Goal: Task Accomplishment & Management: Manage account settings

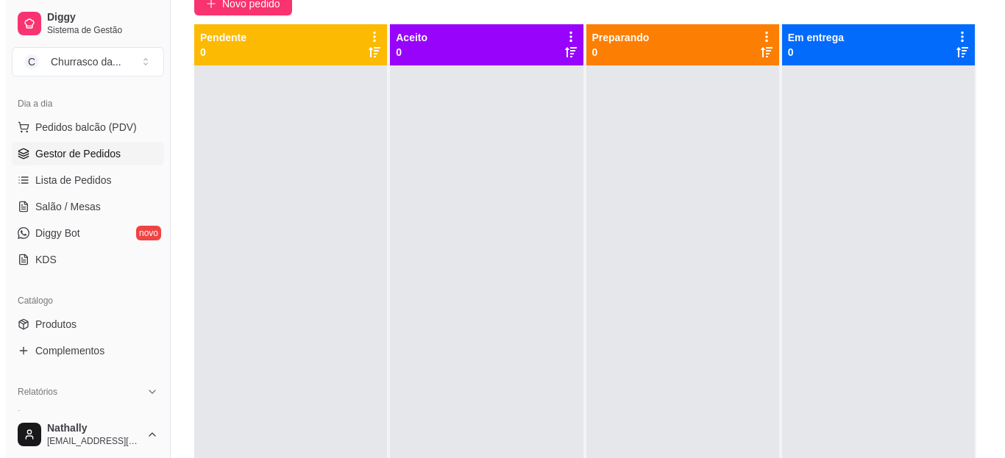
scroll to position [136, 0]
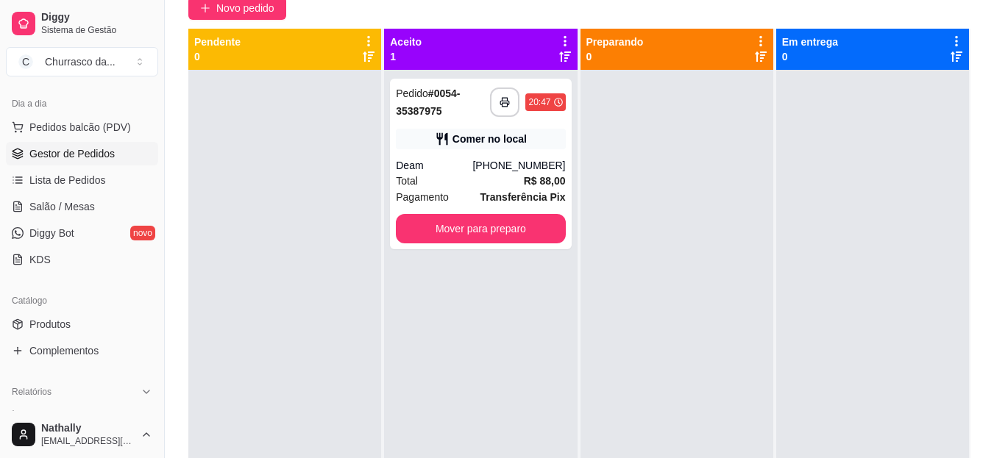
click at [500, 171] on div "(71) 99602-0208" at bounding box center [518, 165] width 93 height 15
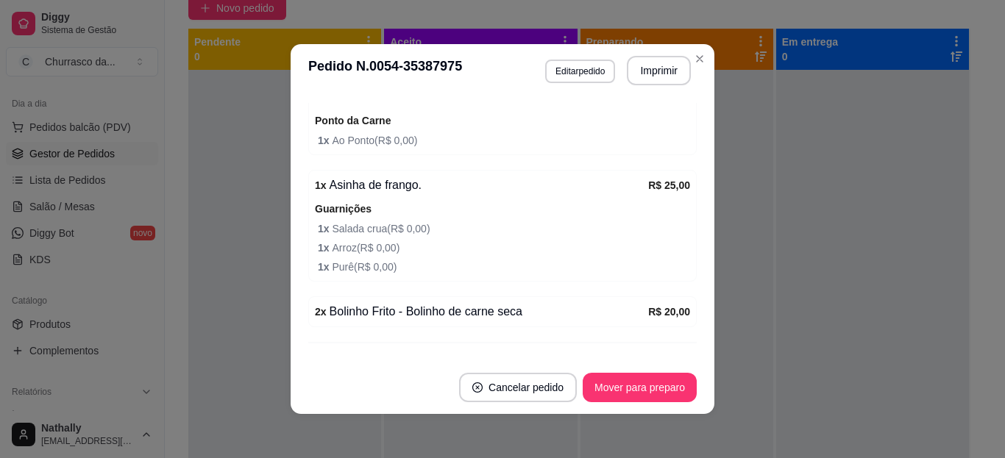
scroll to position [564, 0]
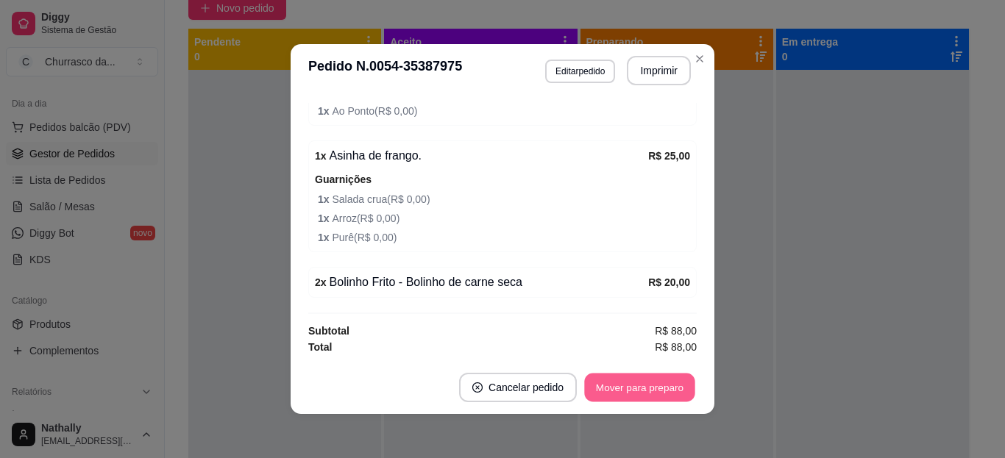
click at [622, 391] on button "Mover para preparo" at bounding box center [639, 388] width 110 height 29
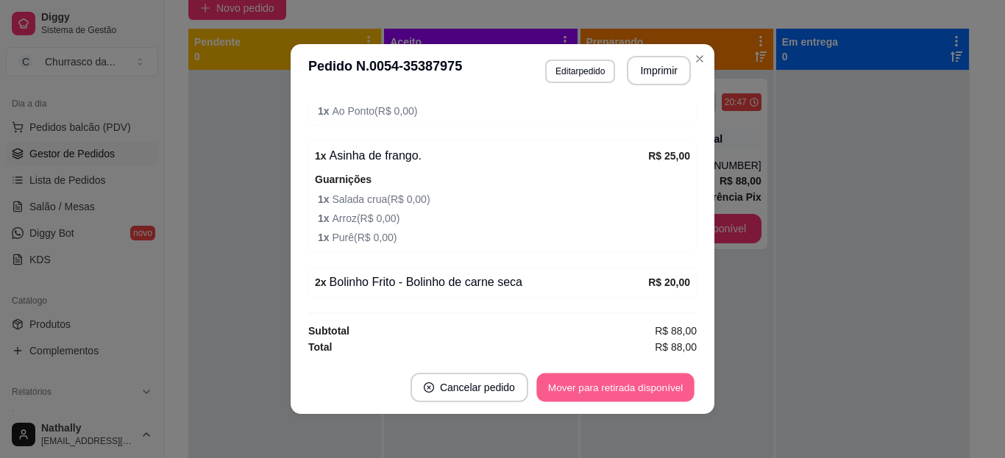
click at [622, 391] on button "Mover para retirada disponível" at bounding box center [614, 388] width 157 height 29
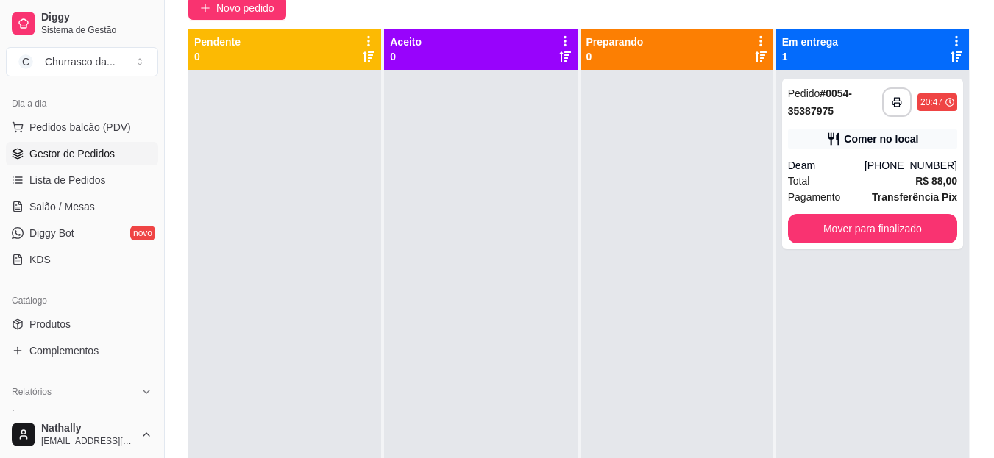
click at [815, 149] on div "**********" at bounding box center [872, 164] width 181 height 171
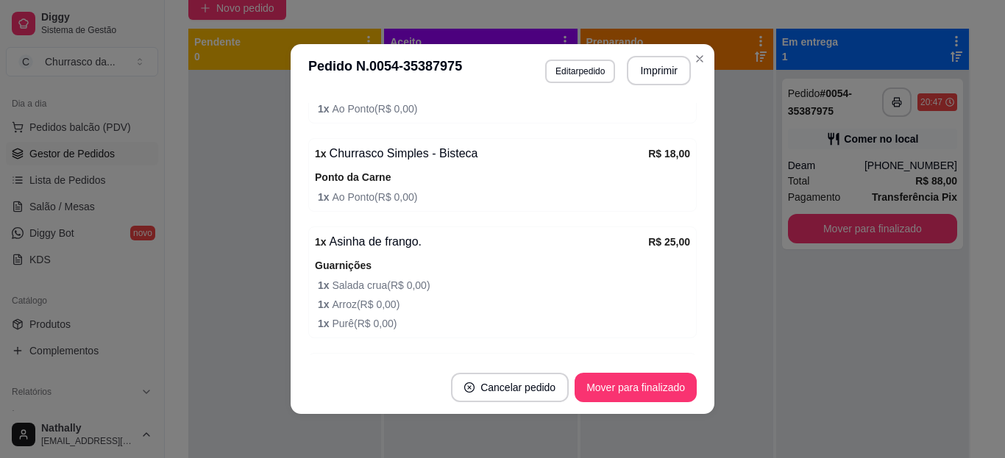
scroll to position [475, 0]
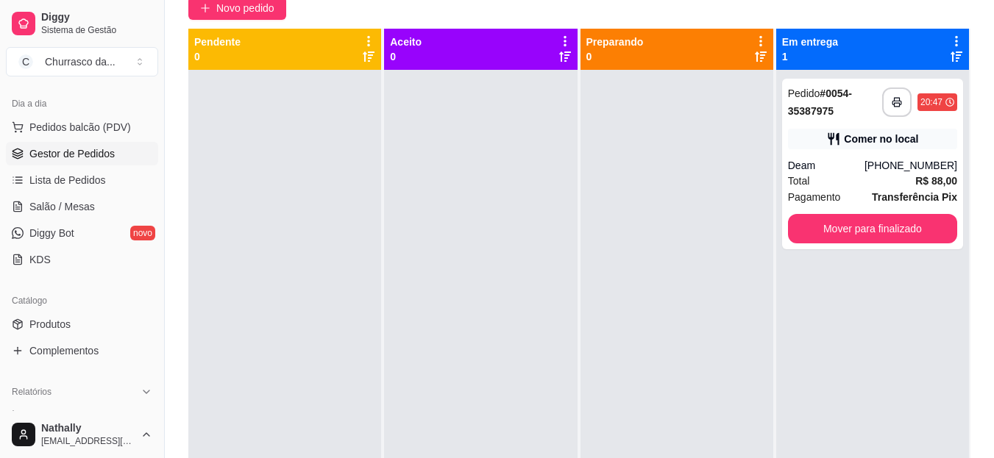
click at [700, 52] on div "Preparando 0" at bounding box center [676, 49] width 181 height 29
click at [865, 150] on div "**********" at bounding box center [872, 164] width 181 height 171
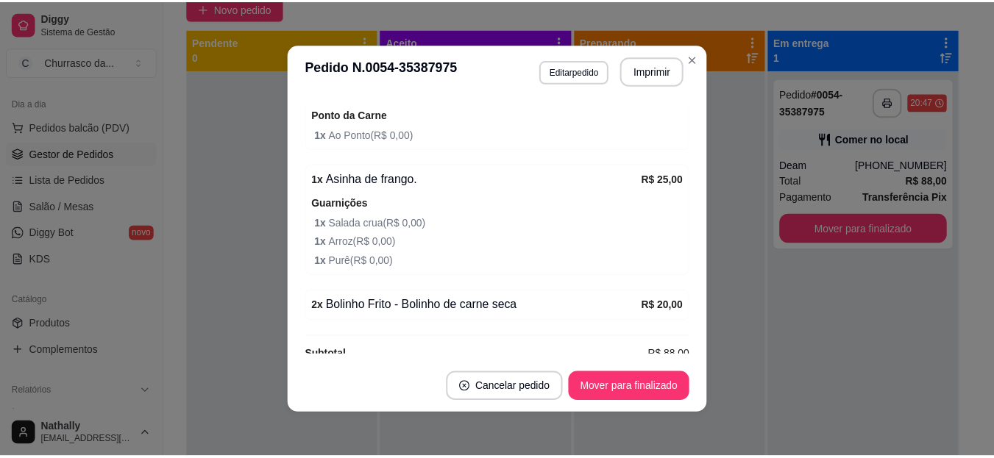
scroll to position [559, 0]
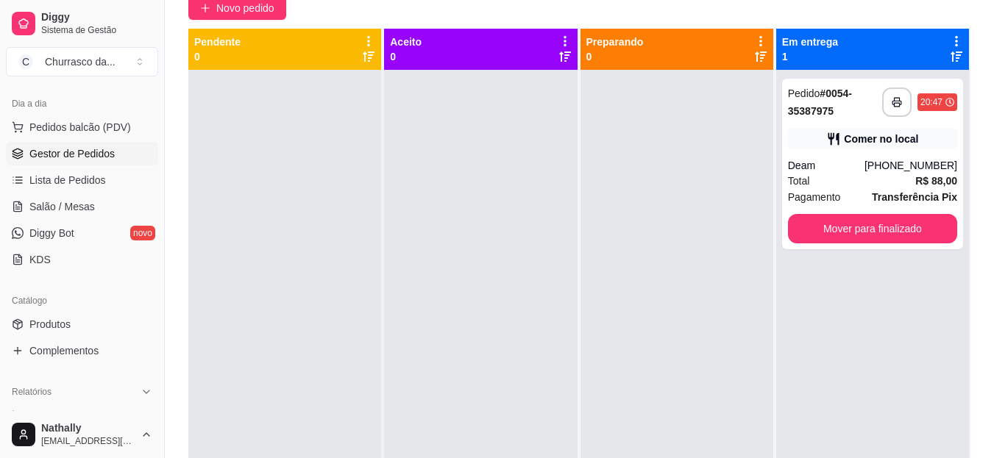
click at [37, 328] on span "Produtos" at bounding box center [49, 324] width 41 height 15
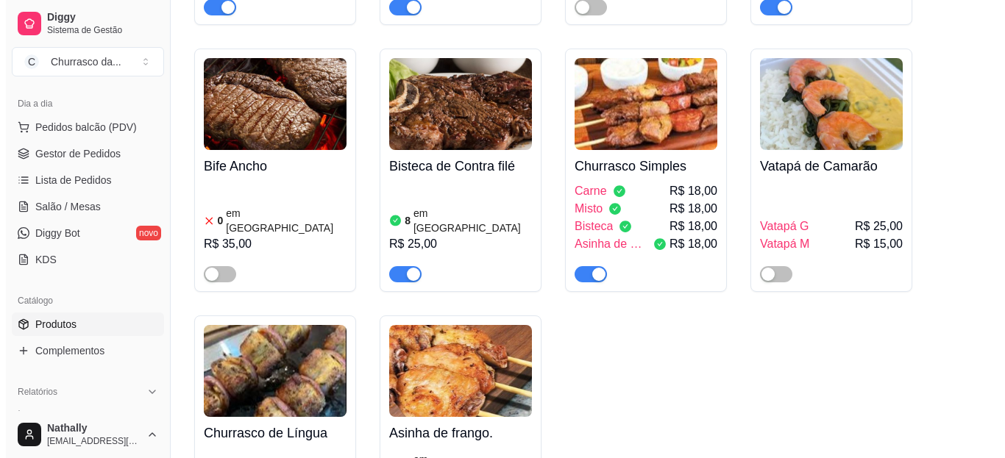
scroll to position [802, 0]
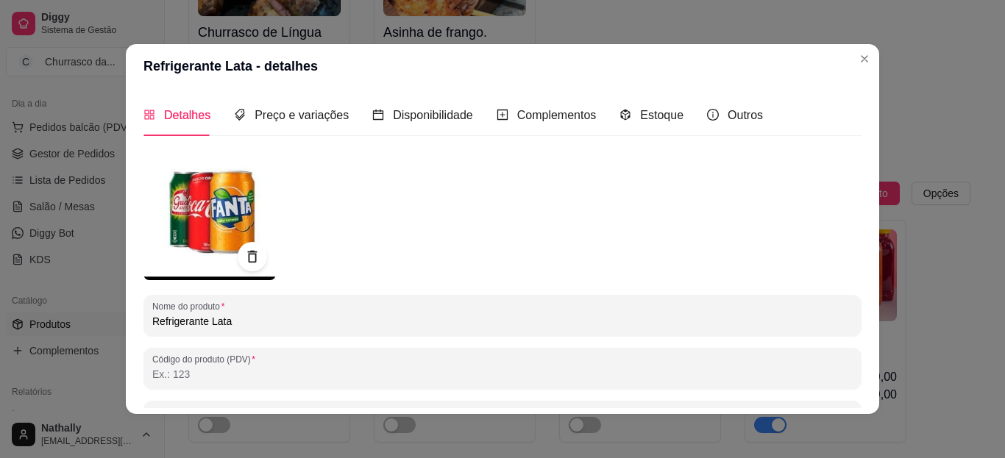
click at [633, 132] on div "Estoque" at bounding box center [652, 115] width 64 height 42
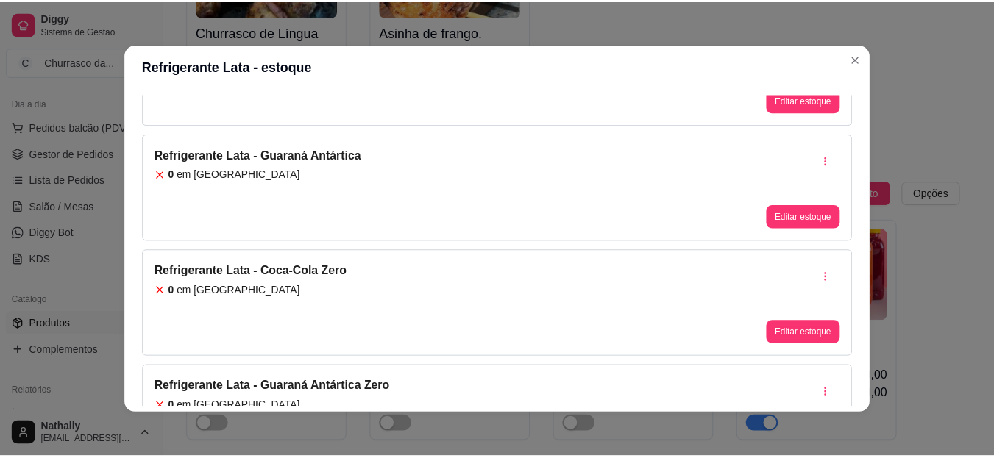
scroll to position [128, 0]
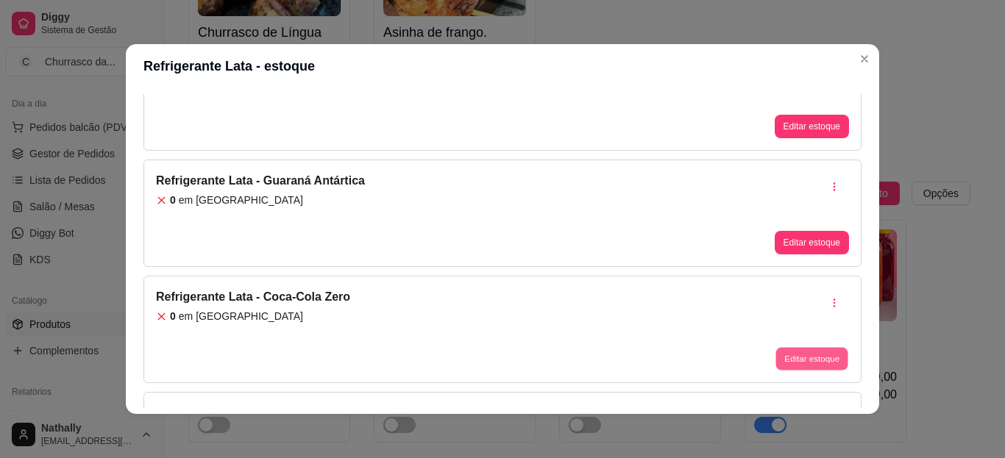
click at [776, 366] on button "Editar estoque" at bounding box center [812, 359] width 72 height 23
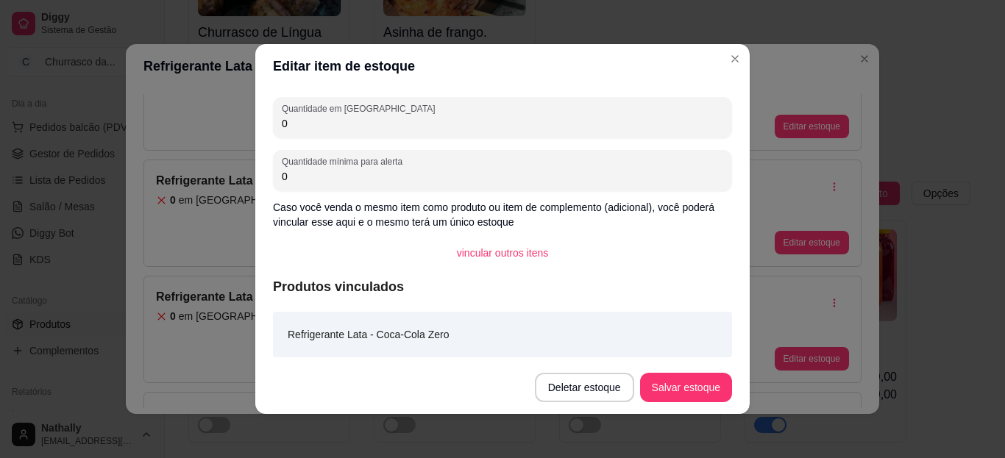
click at [639, 128] on input "0" at bounding box center [502, 123] width 441 height 15
type input "2"
click at [662, 376] on button "Salvar estoque" at bounding box center [686, 388] width 90 height 29
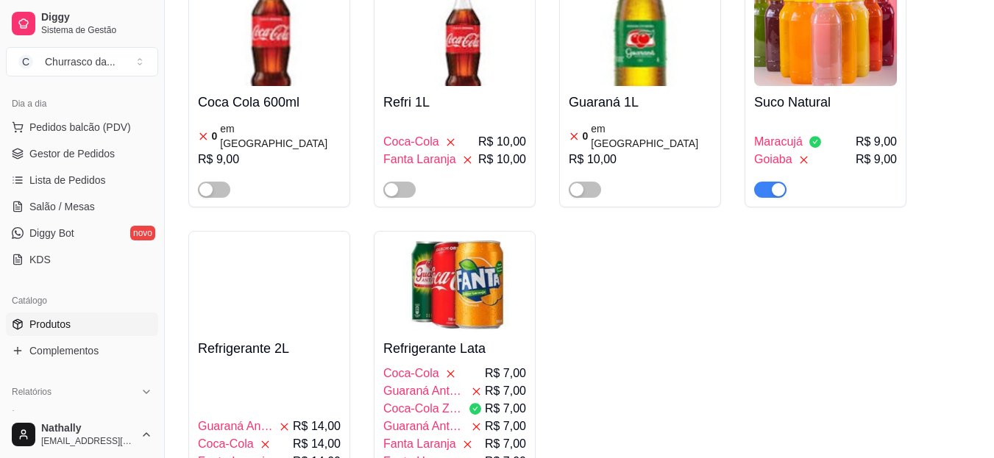
scroll to position [1067, 0]
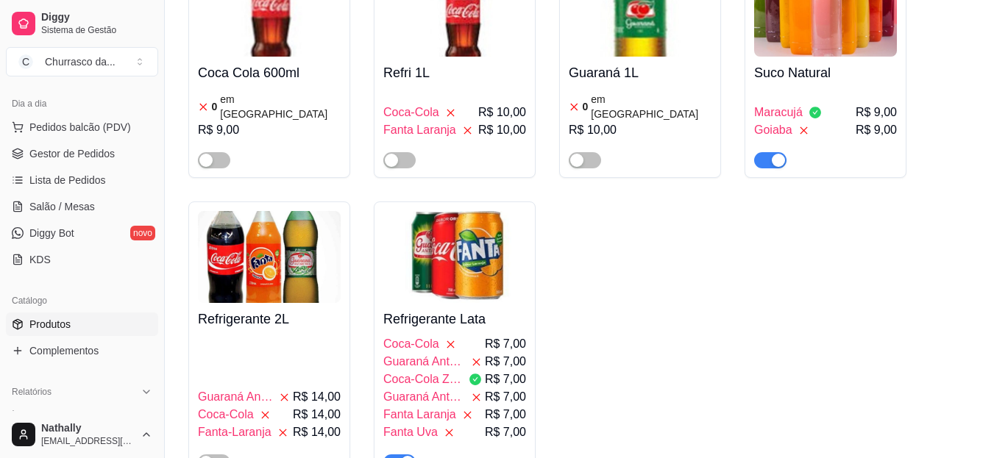
click at [99, 148] on span "Gestor de Pedidos" at bounding box center [71, 153] width 85 height 15
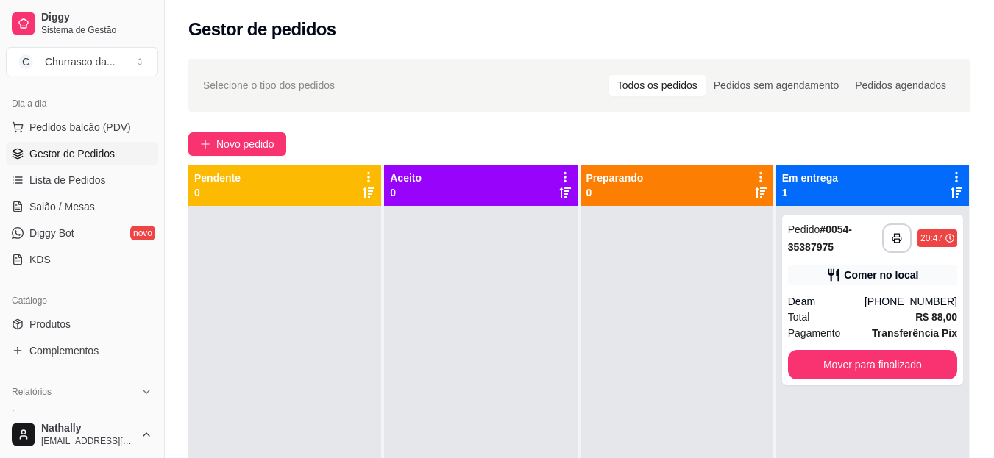
click at [791, 290] on div "**********" at bounding box center [872, 300] width 181 height 171
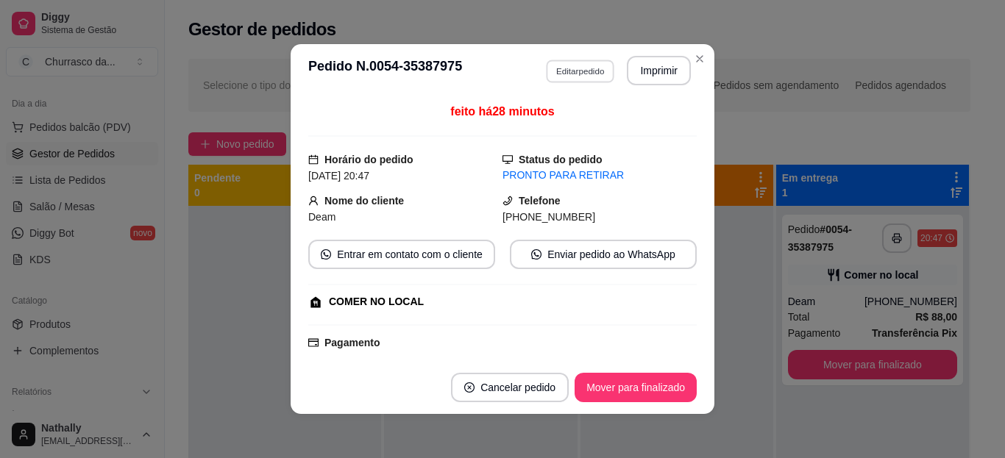
click at [577, 68] on button "Editar pedido" at bounding box center [580, 71] width 68 height 23
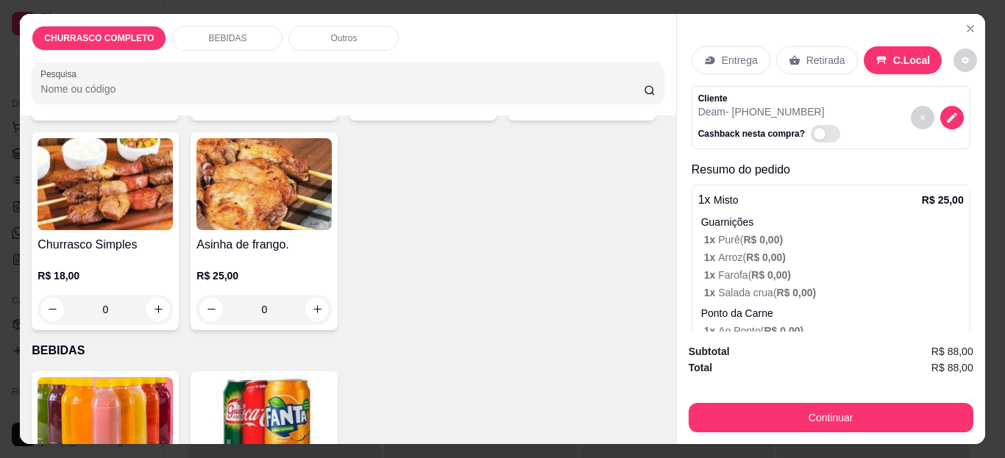
scroll to position [577, 0]
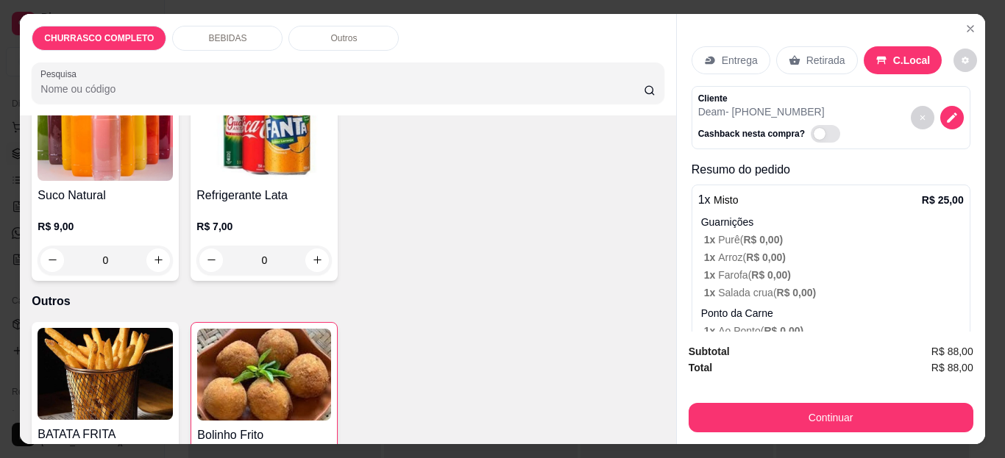
click at [305, 251] on div "0" at bounding box center [263, 260] width 135 height 29
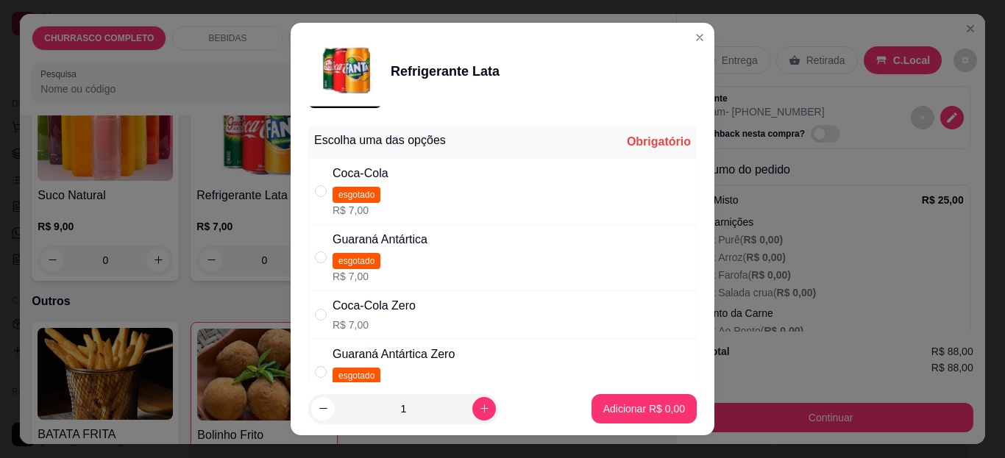
click at [622, 312] on div "Coca-Cola Zero R$ 7,00" at bounding box center [502, 315] width 389 height 49
radio input "true"
click at [472, 402] on button "increase-product-quantity" at bounding box center [483, 408] width 23 height 23
type input "2"
click at [606, 406] on p "Adicionar R$ 14,00" at bounding box center [641, 409] width 85 height 14
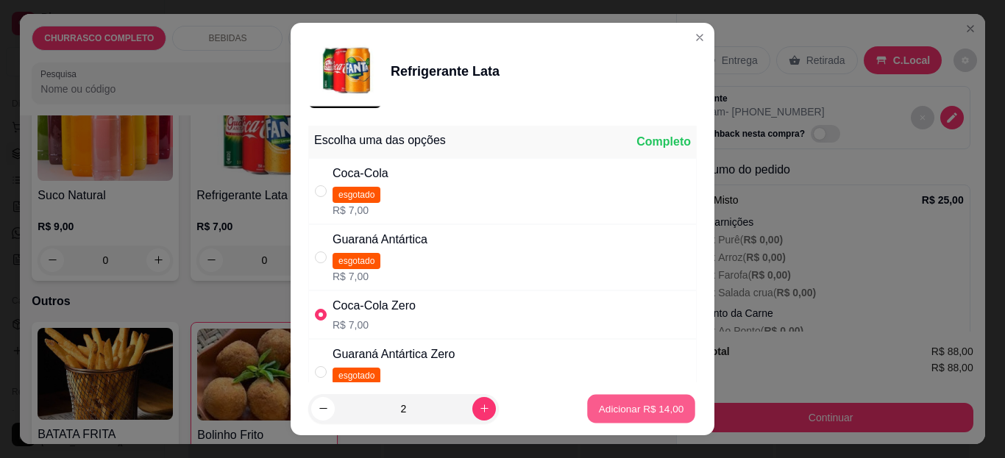
type input "2"
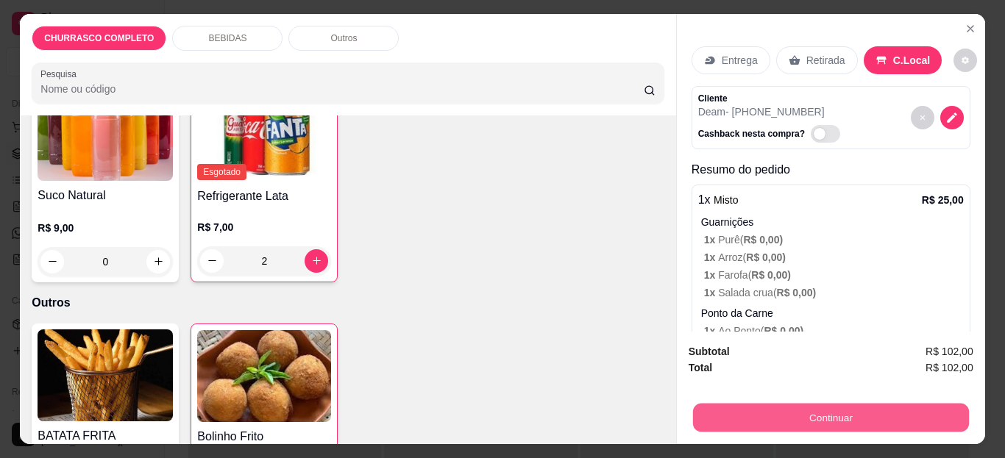
click at [748, 416] on button "Continuar" at bounding box center [830, 418] width 276 height 29
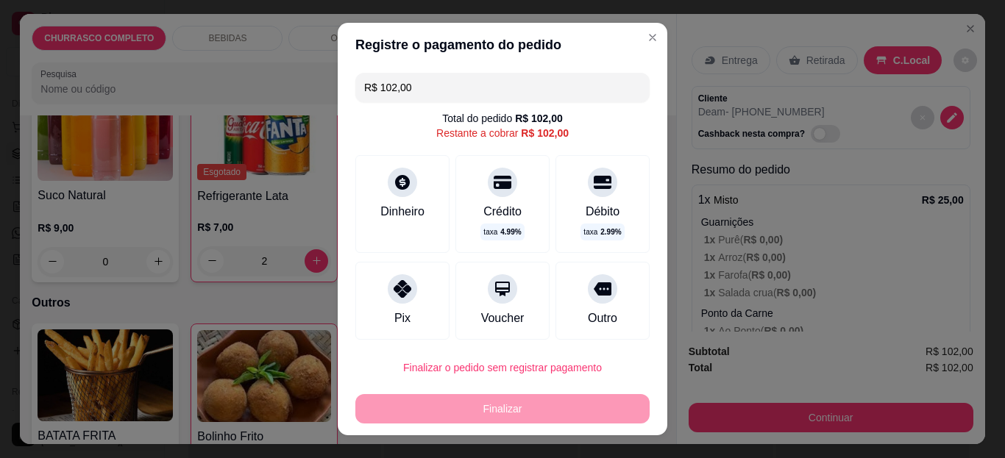
click at [371, 300] on div "Pix" at bounding box center [402, 301] width 94 height 78
type input "R$ 0,00"
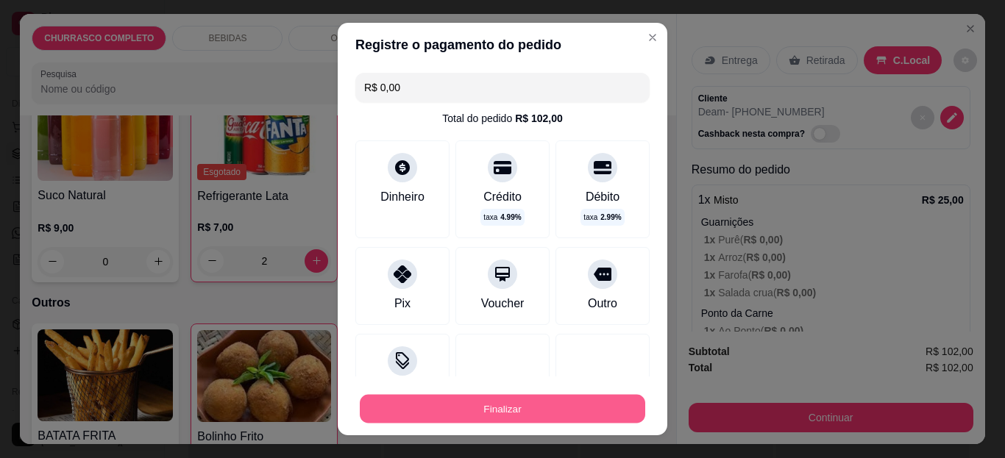
click at [441, 402] on button "Finalizar" at bounding box center [502, 408] width 285 height 29
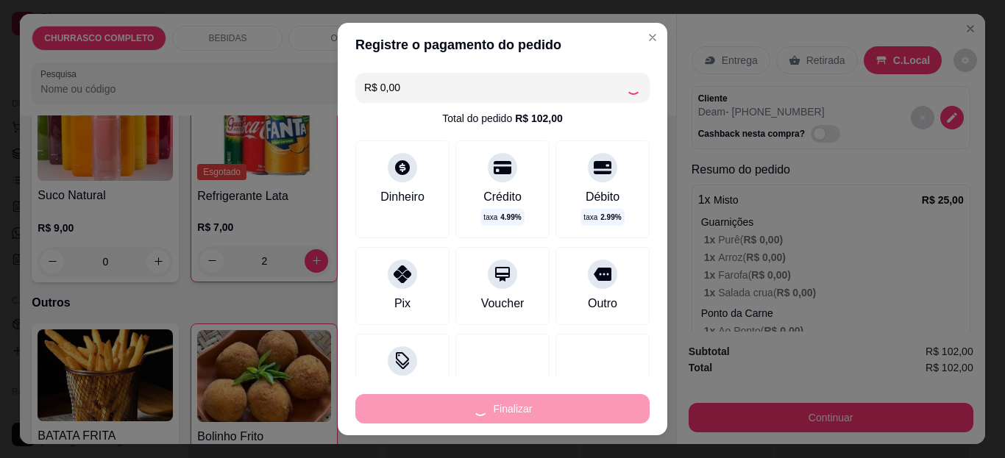
type input "0"
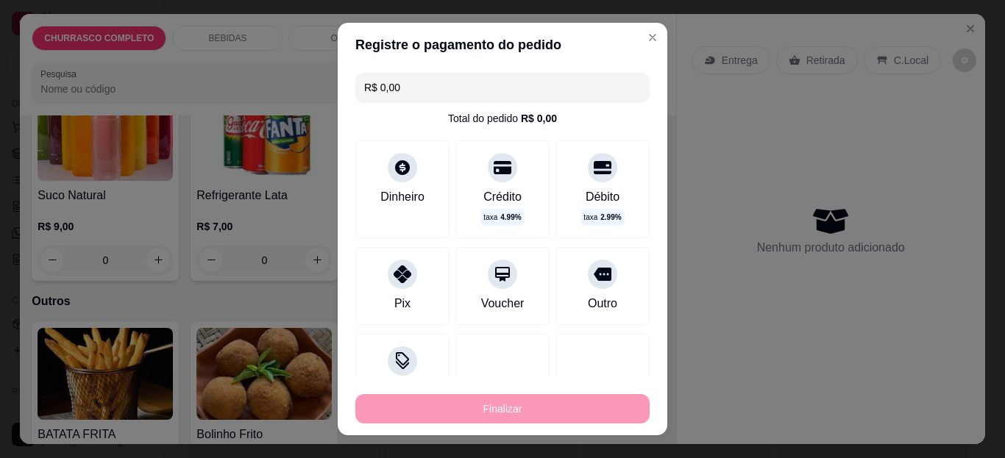
type input "-R$ 102,00"
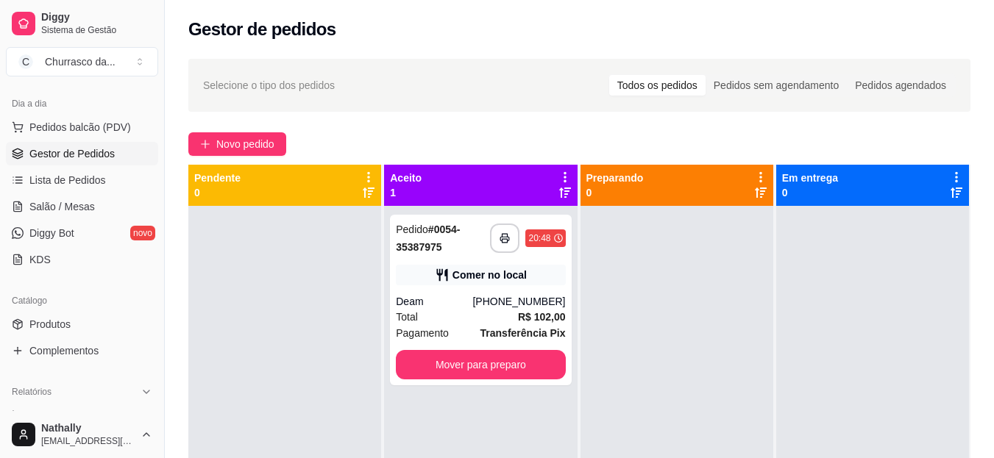
click at [108, 54] on div "Churrasco da ..." at bounding box center [80, 61] width 71 height 15
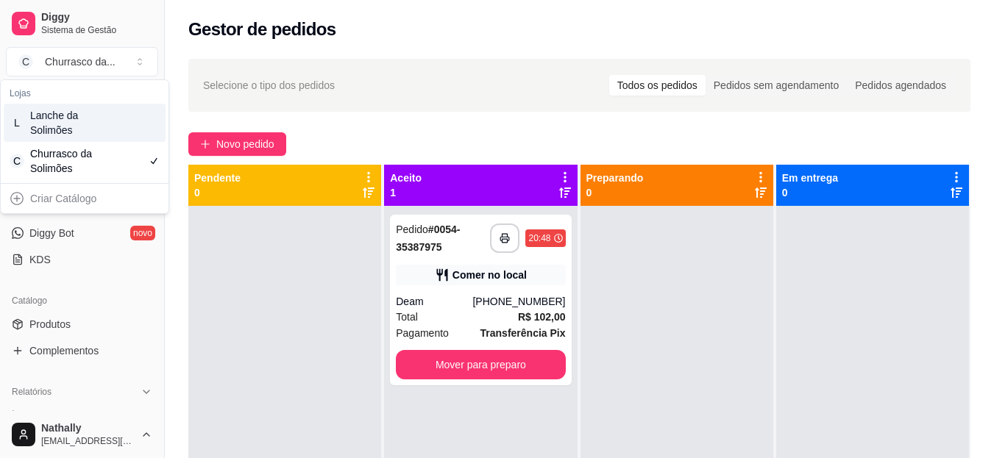
click at [108, 130] on div "L Lanche da Solimões" at bounding box center [85, 123] width 162 height 38
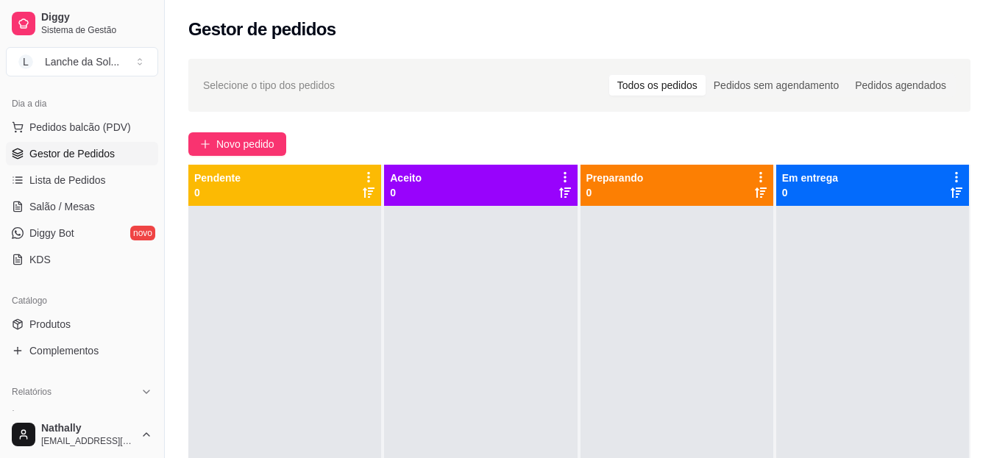
click at [106, 128] on span "Pedidos balcão (PDV)" at bounding box center [80, 127] width 102 height 15
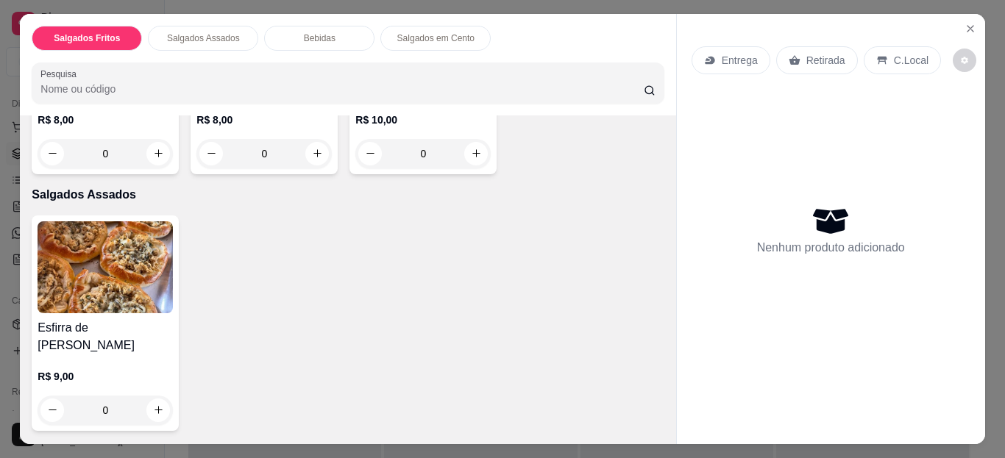
scroll to position [235, 0]
click at [153, 404] on icon "increase-product-quantity" at bounding box center [158, 409] width 11 height 11
type input "1"
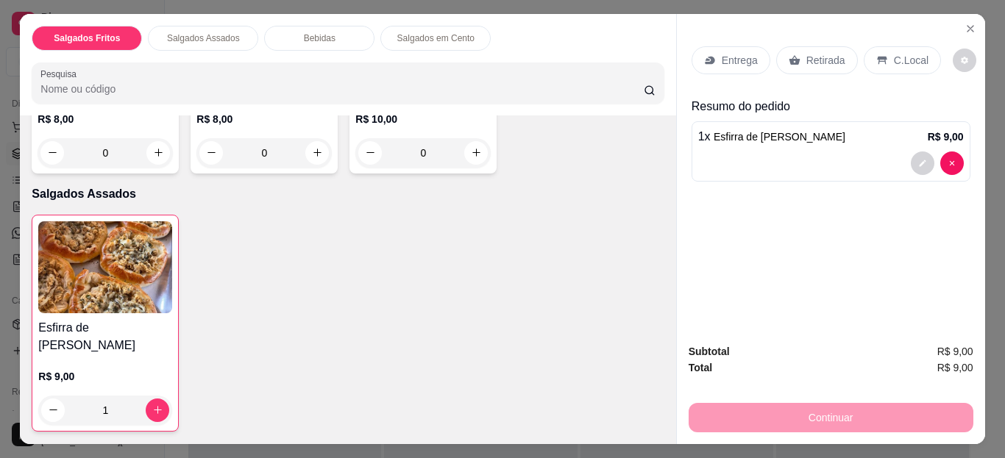
scroll to position [524, 0]
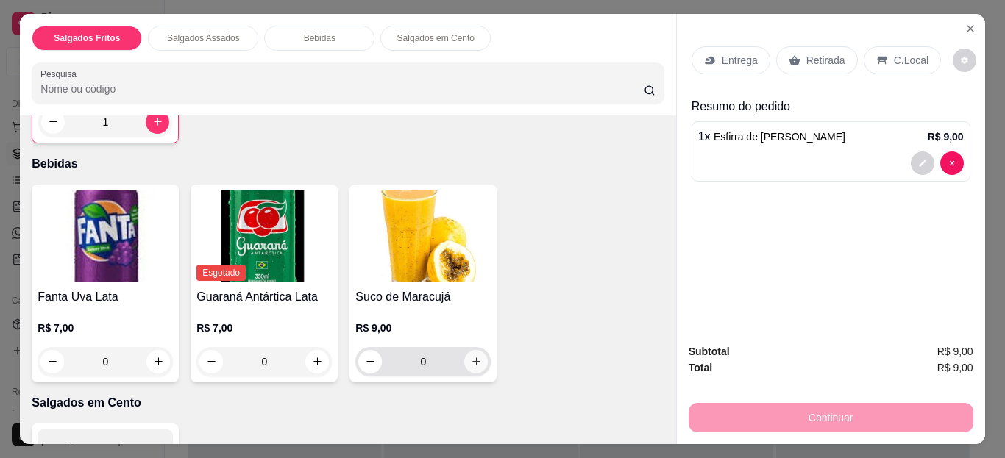
click at [479, 350] on button "increase-product-quantity" at bounding box center [476, 362] width 24 height 24
type input "1"
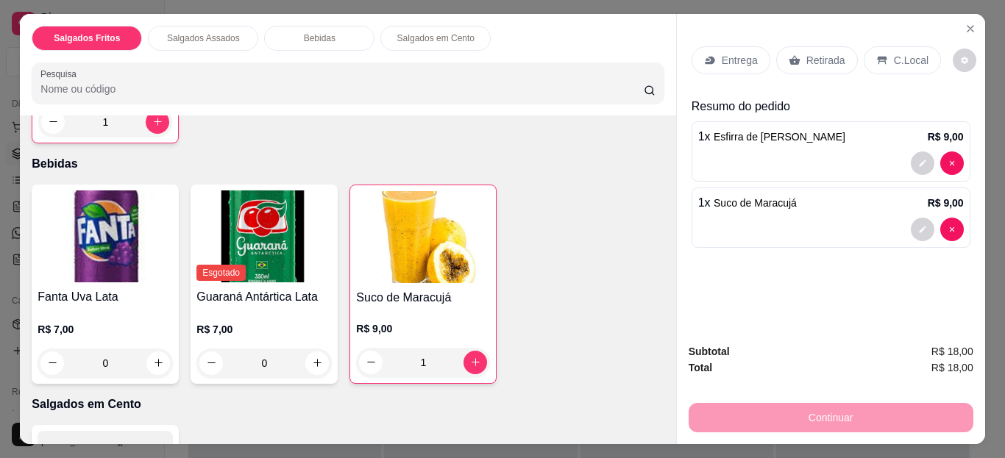
click at [895, 53] on p "C.Local" at bounding box center [911, 60] width 35 height 15
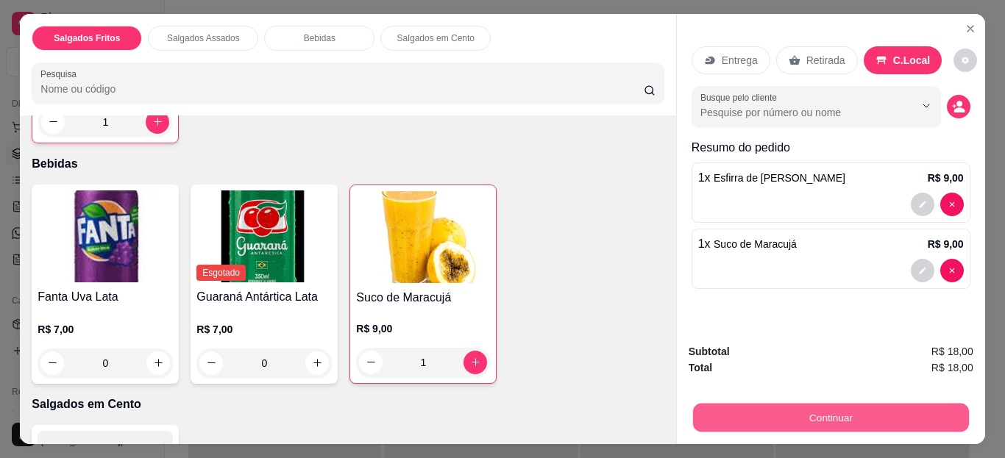
click at [778, 416] on button "Continuar" at bounding box center [830, 418] width 276 height 29
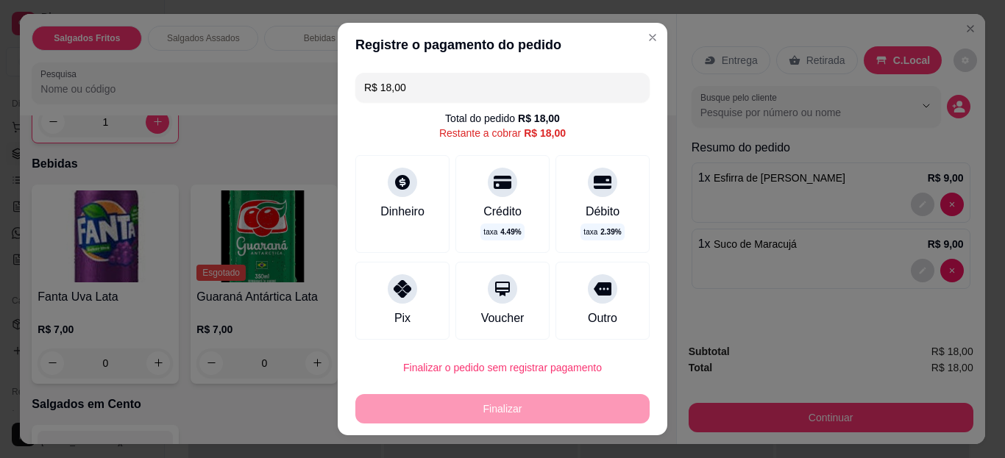
click at [394, 291] on icon at bounding box center [403, 289] width 18 height 18
type input "R$ 0,00"
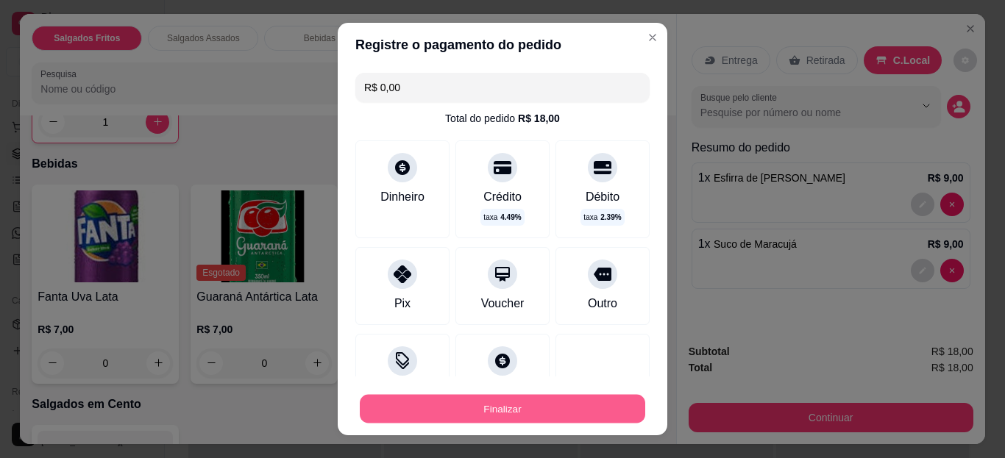
click at [439, 419] on button "Finalizar" at bounding box center [502, 408] width 285 height 29
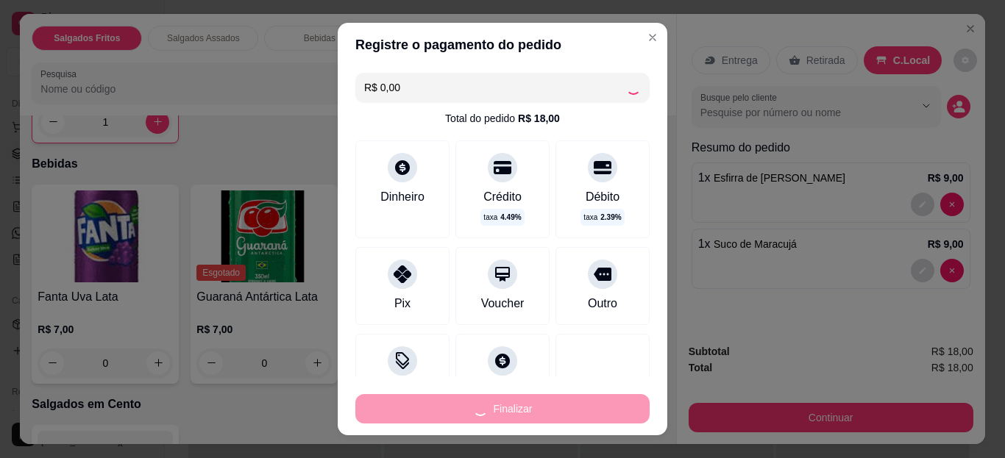
type input "0"
type input "-R$ 18,00"
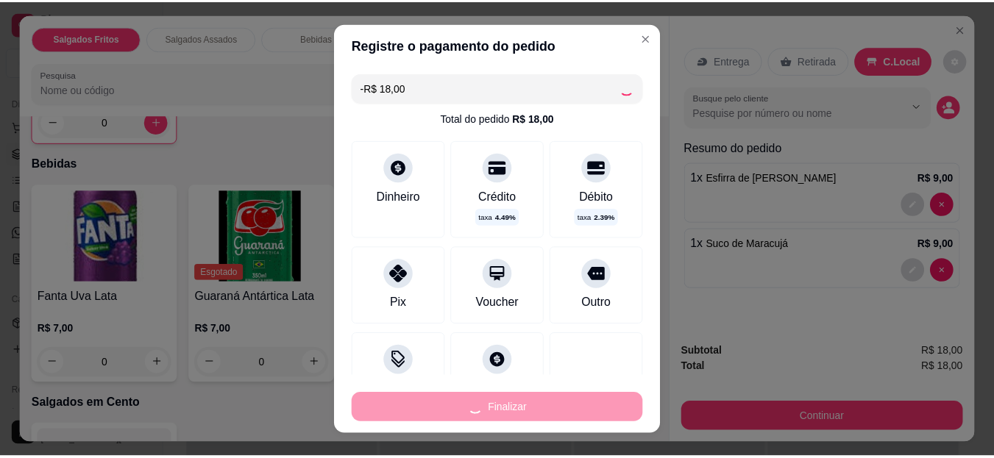
scroll to position [523, 0]
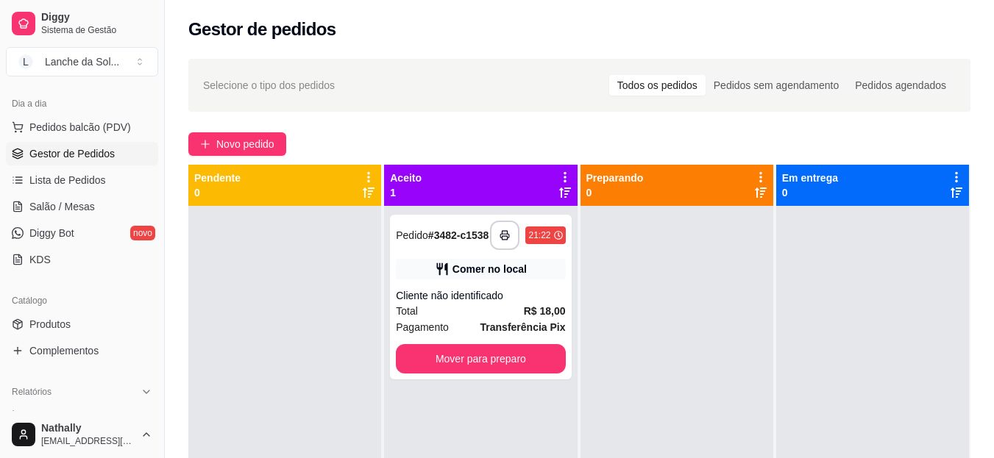
click at [141, 55] on button "L Lanche da Sol ..." at bounding box center [82, 61] width 152 height 29
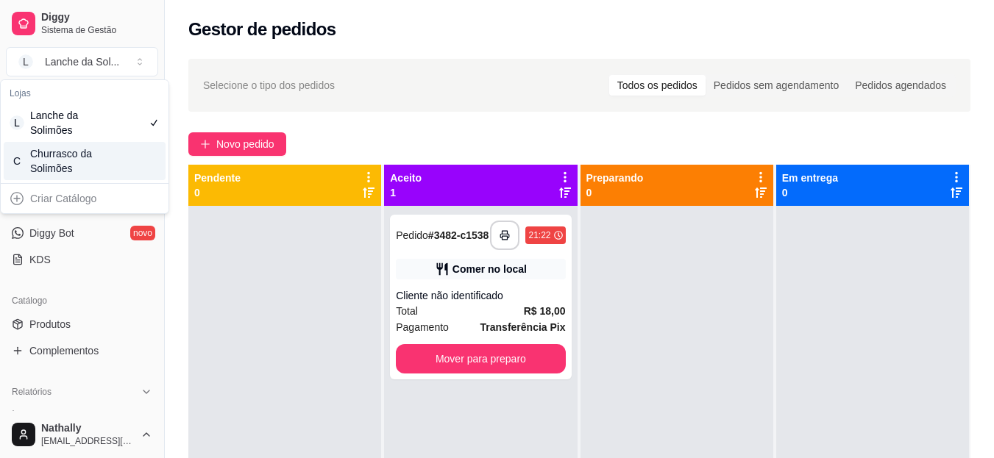
click at [136, 173] on div "C Churrasco da Solimões" at bounding box center [85, 161] width 162 height 38
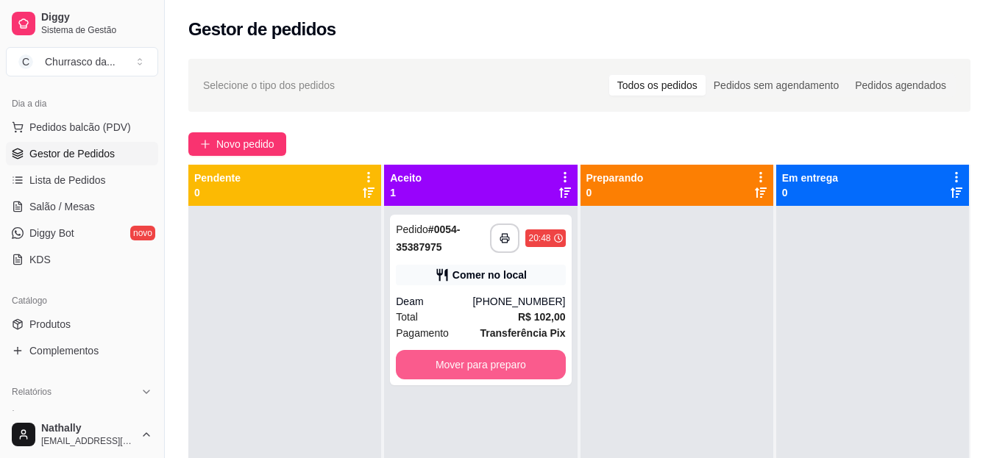
click at [520, 364] on button "Mover para preparo" at bounding box center [480, 364] width 169 height 29
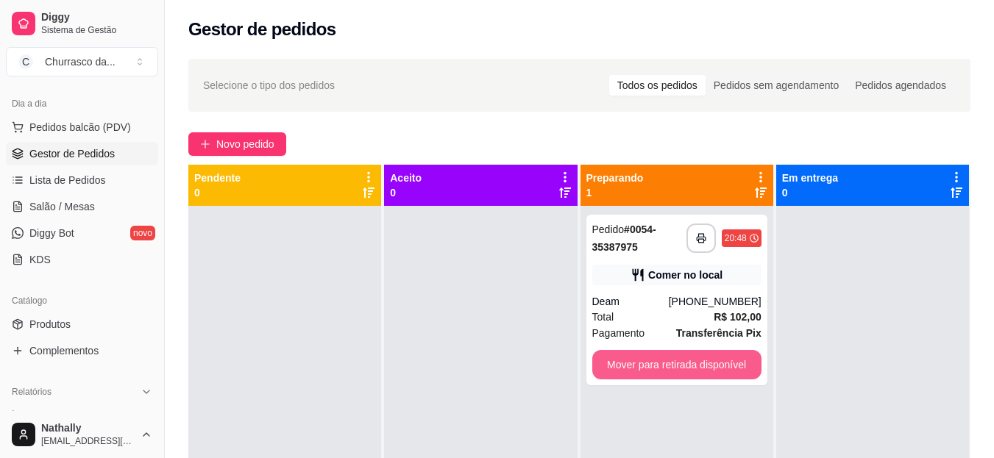
click at [635, 372] on button "Mover para retirada disponível" at bounding box center [676, 364] width 169 height 29
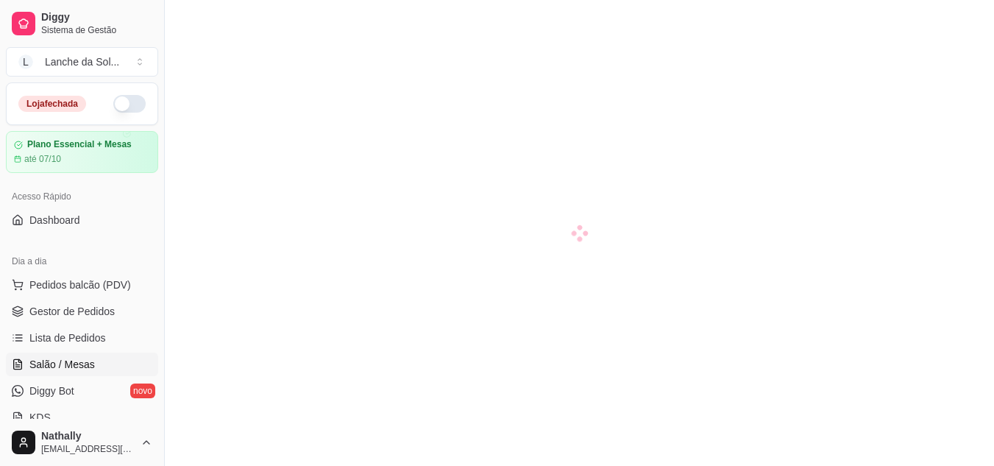
scroll to position [179, 0]
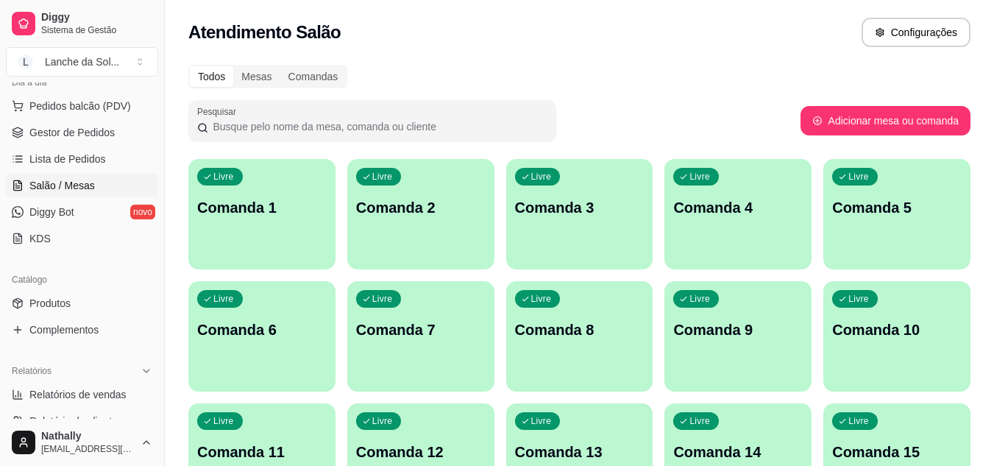
click at [113, 128] on link "Gestor de Pedidos" at bounding box center [82, 133] width 152 height 24
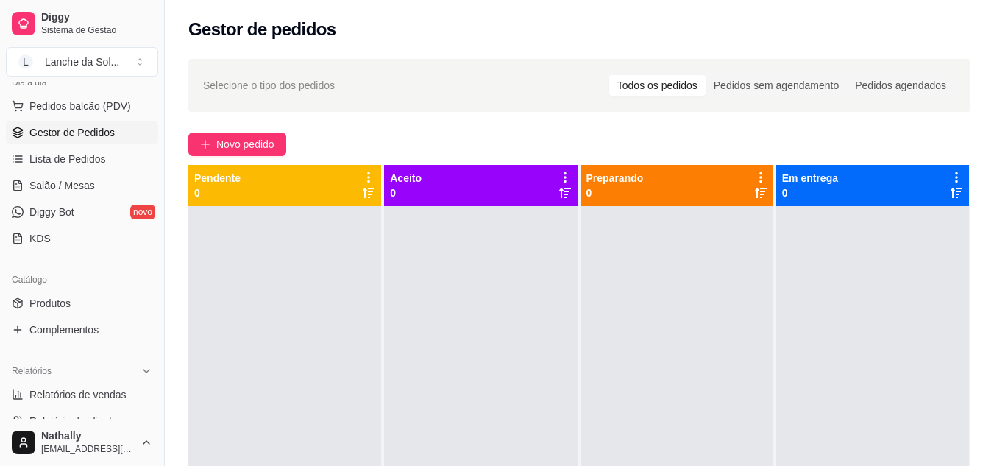
click at [99, 387] on span "Relatórios de vendas" at bounding box center [77, 394] width 97 height 15
select select "ALL"
select select "0"
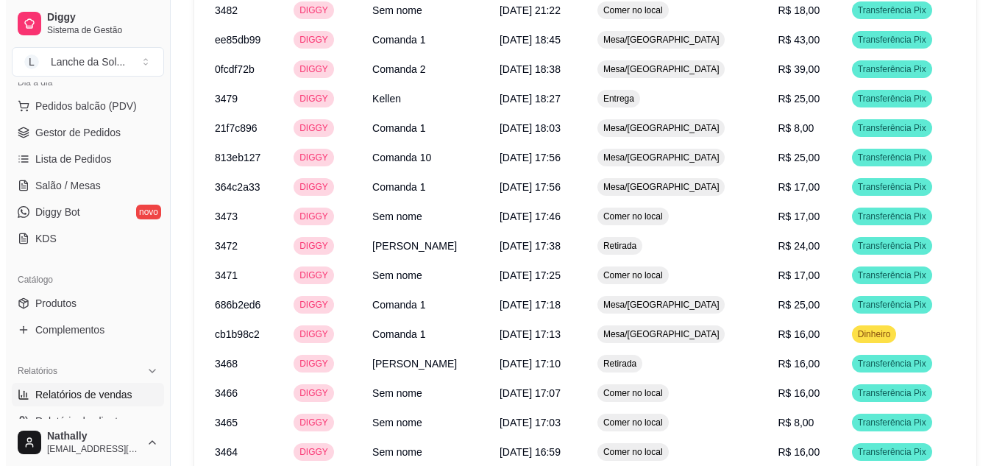
scroll to position [838, 0]
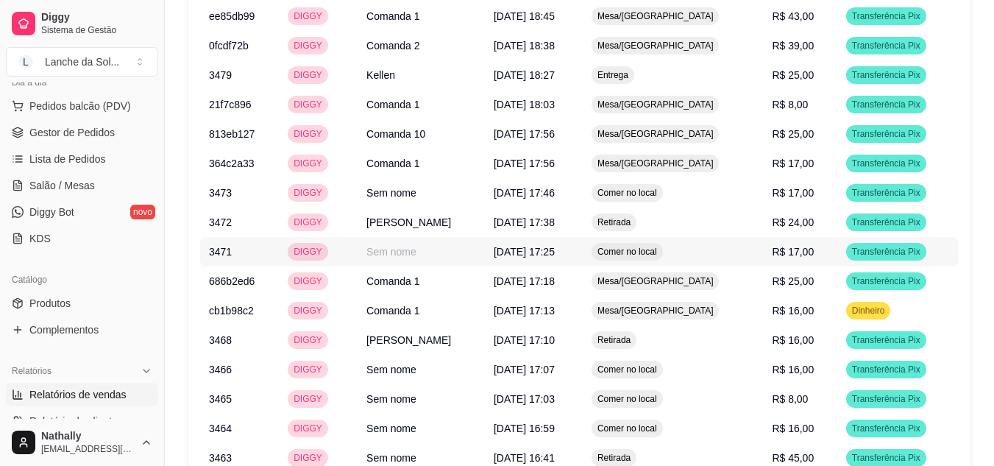
click at [660, 246] on span "Comer no local" at bounding box center [627, 252] width 65 height 12
click at [688, 167] on span "Mesa/[GEOGRAPHIC_DATA]" at bounding box center [656, 163] width 122 height 12
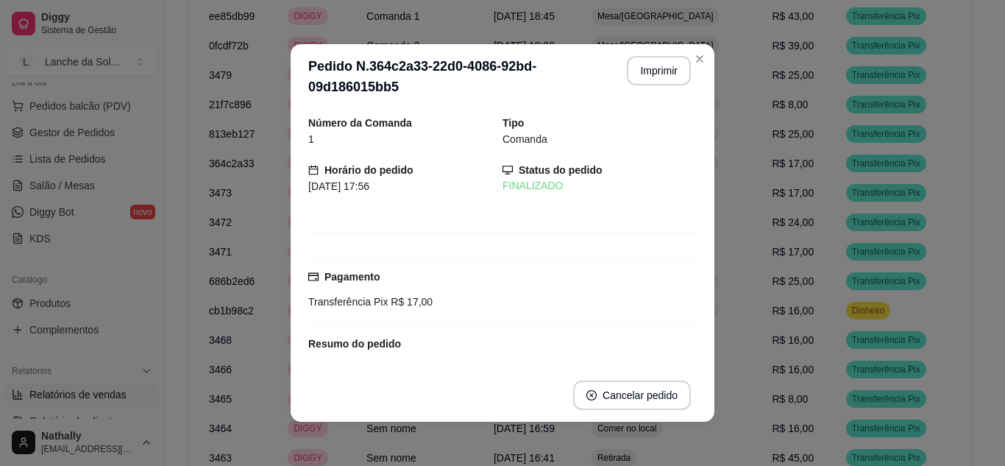
scroll to position [132, 0]
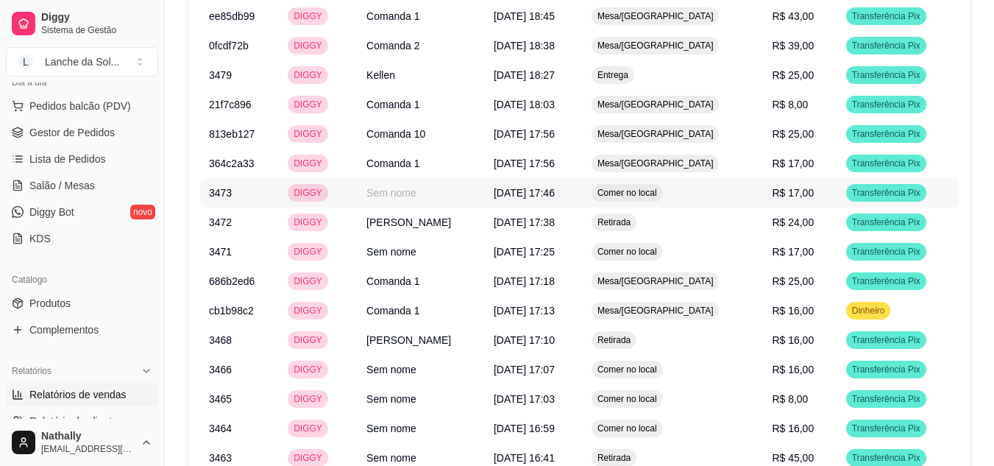
click at [794, 199] on td "R$ 17,00" at bounding box center [800, 192] width 74 height 29
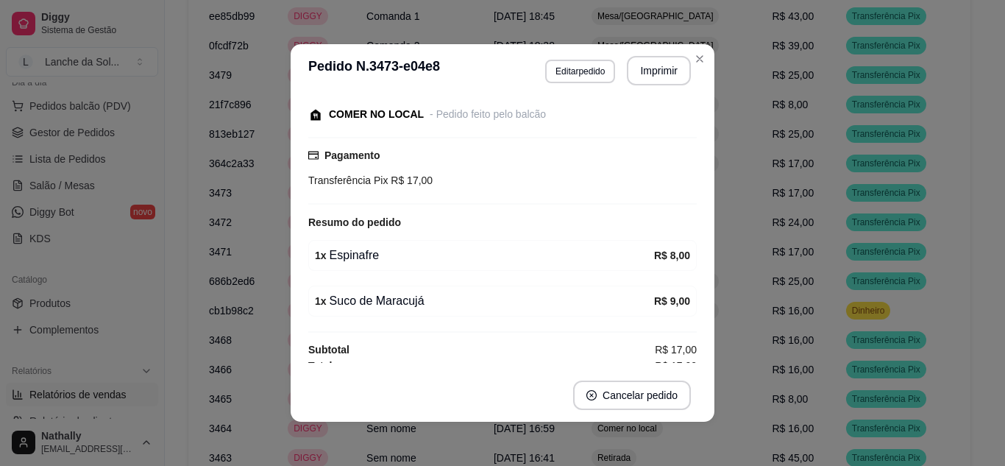
scroll to position [103, 0]
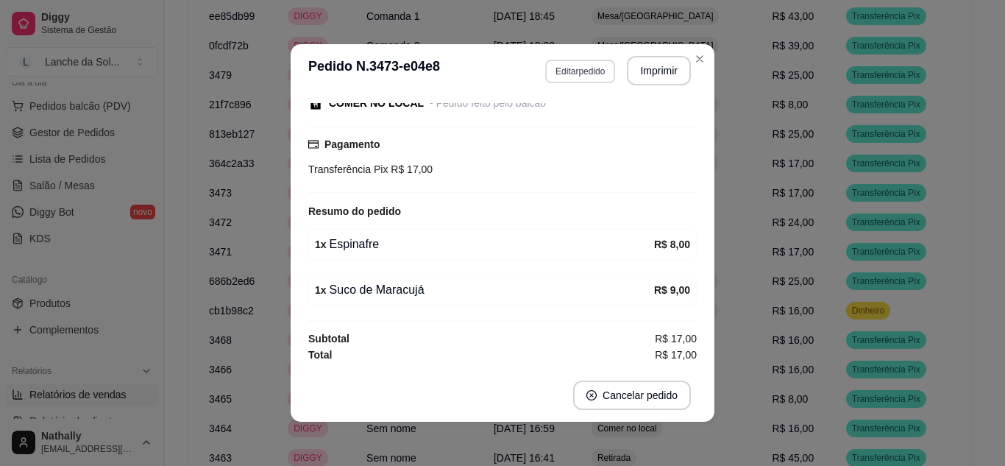
click at [582, 74] on button "Editar pedido" at bounding box center [580, 72] width 70 height 24
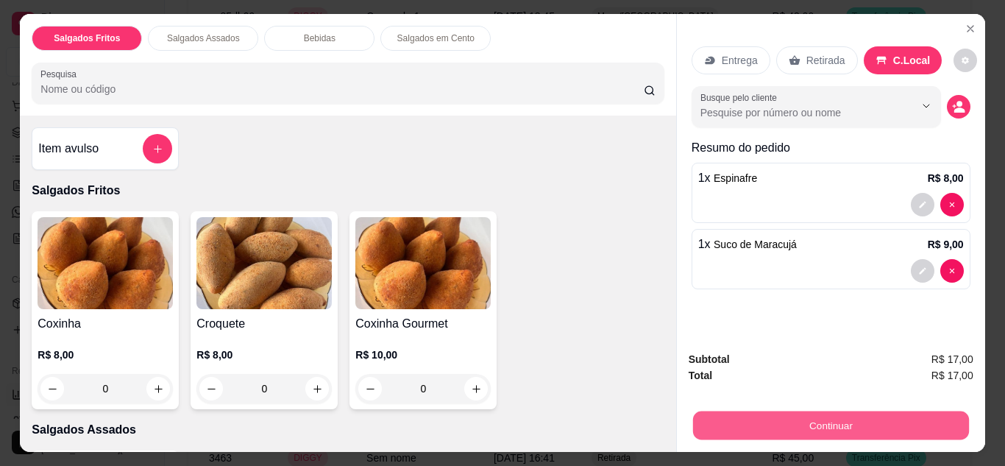
click at [791, 433] on button "Continuar" at bounding box center [830, 425] width 276 height 29
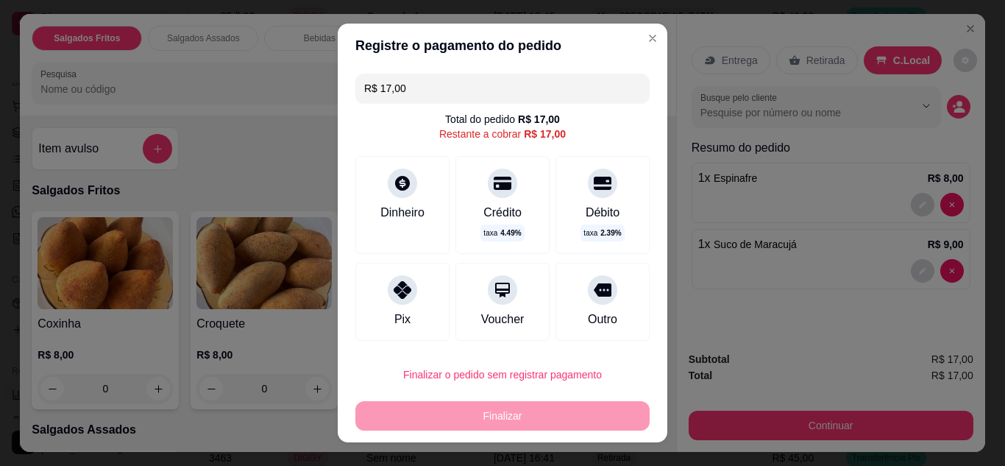
scroll to position [85, 0]
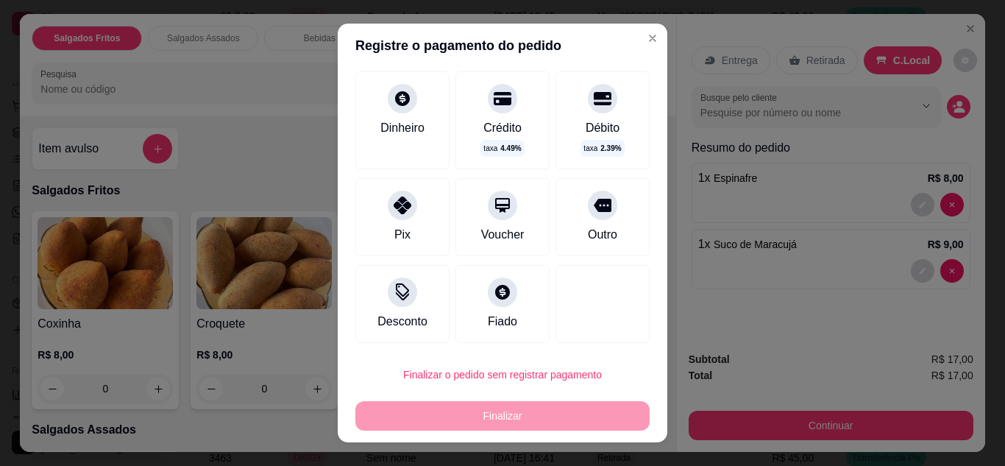
click at [495, 285] on icon at bounding box center [502, 292] width 15 height 15
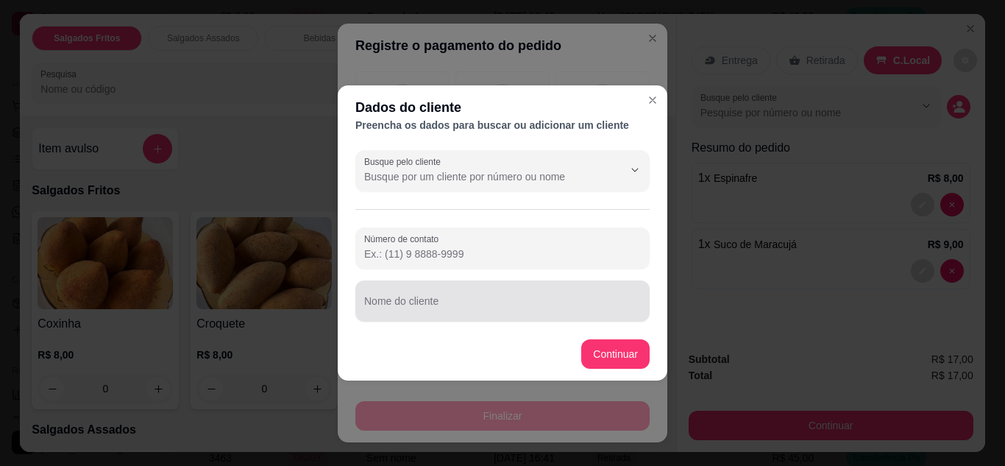
click at [457, 308] on input "Nome do cliente" at bounding box center [502, 306] width 277 height 15
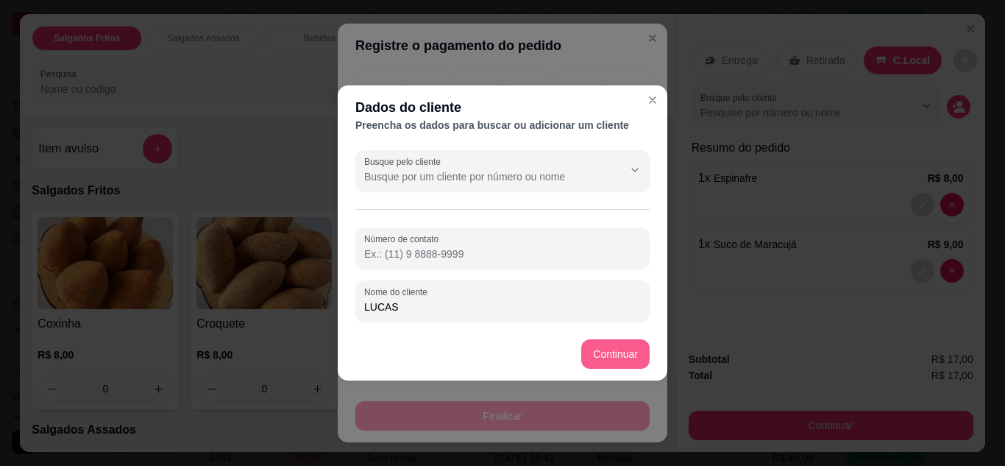
type input "LUCAS"
click at [647, 362] on button "Continuar" at bounding box center [616, 354] width 66 height 29
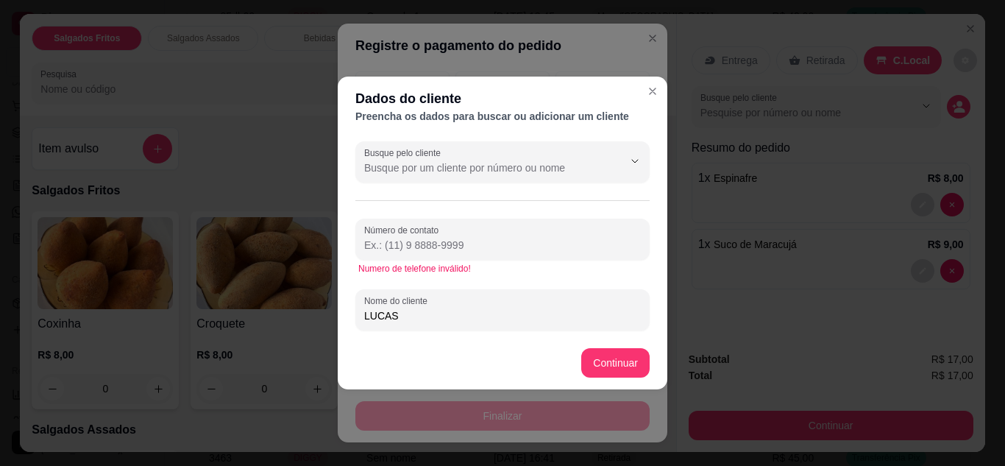
click at [502, 239] on input "Número de contato" at bounding box center [502, 245] width 277 height 15
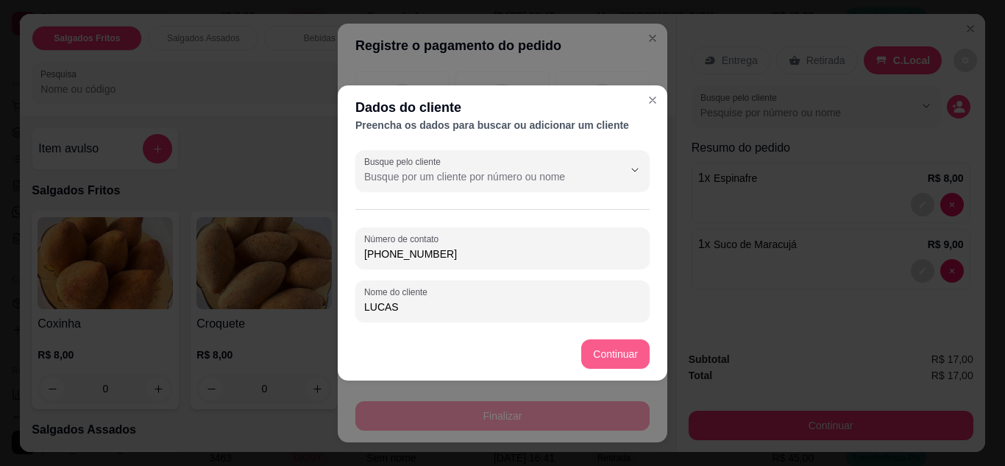
type input "[PHONE_NUMBER]"
type input "R$ 0,00"
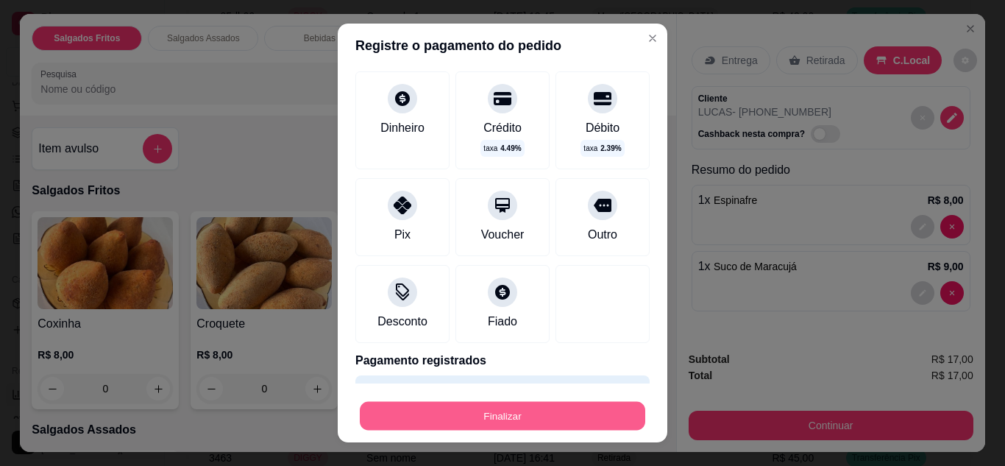
click at [564, 415] on button "Finalizar" at bounding box center [502, 416] width 285 height 29
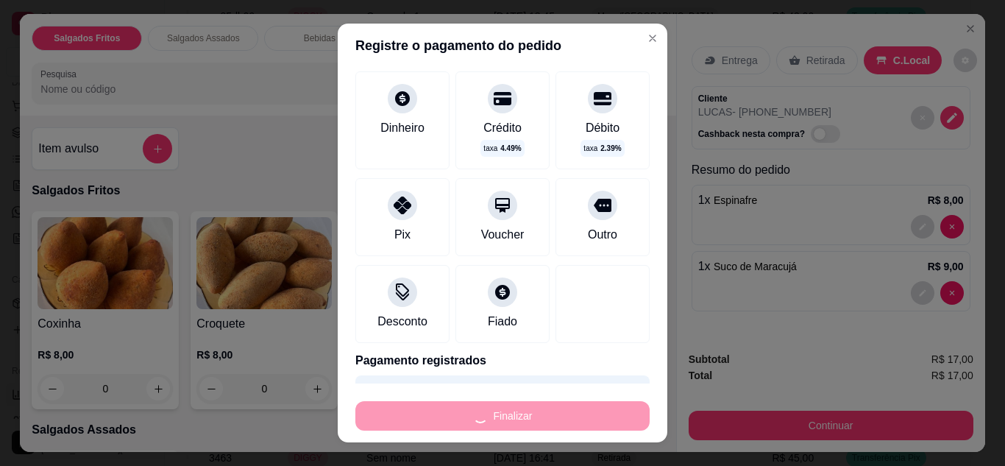
type input "0"
type input "-R$ 17,00"
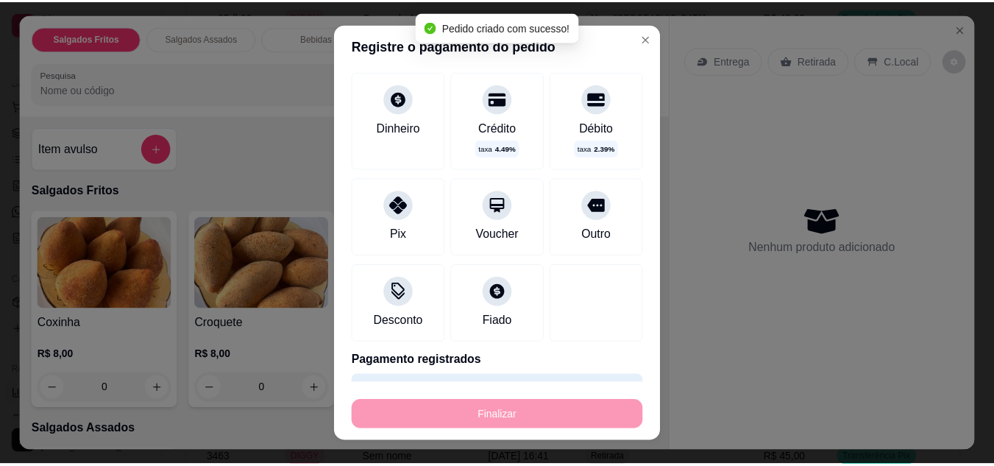
scroll to position [231, 0]
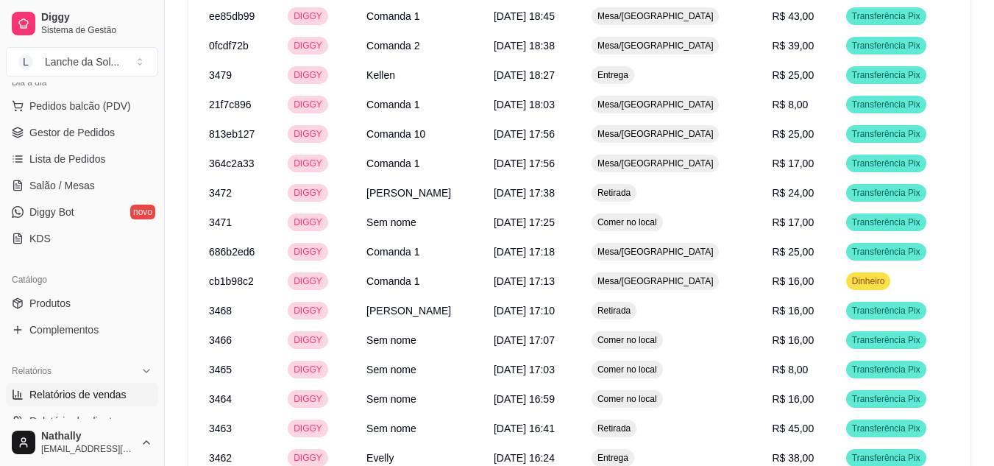
click at [80, 143] on link "Gestor de Pedidos" at bounding box center [82, 133] width 152 height 24
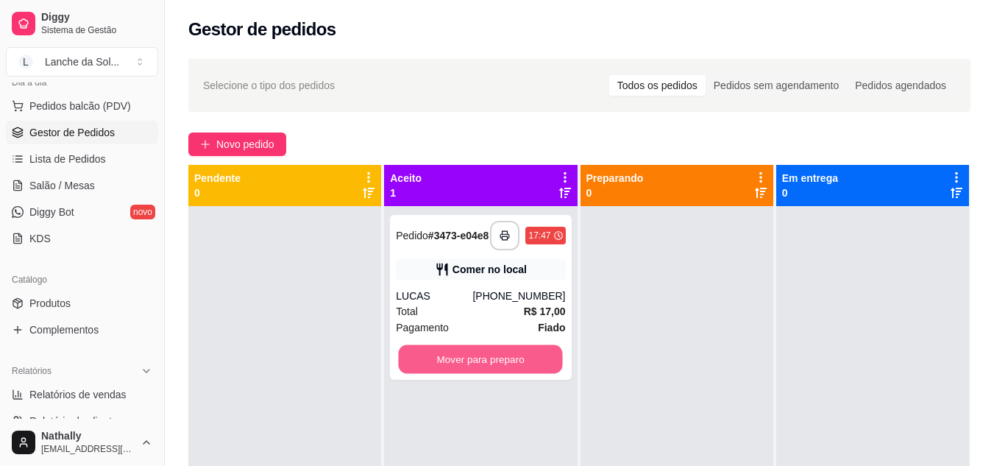
click at [499, 372] on button "Mover para preparo" at bounding box center [481, 359] width 164 height 29
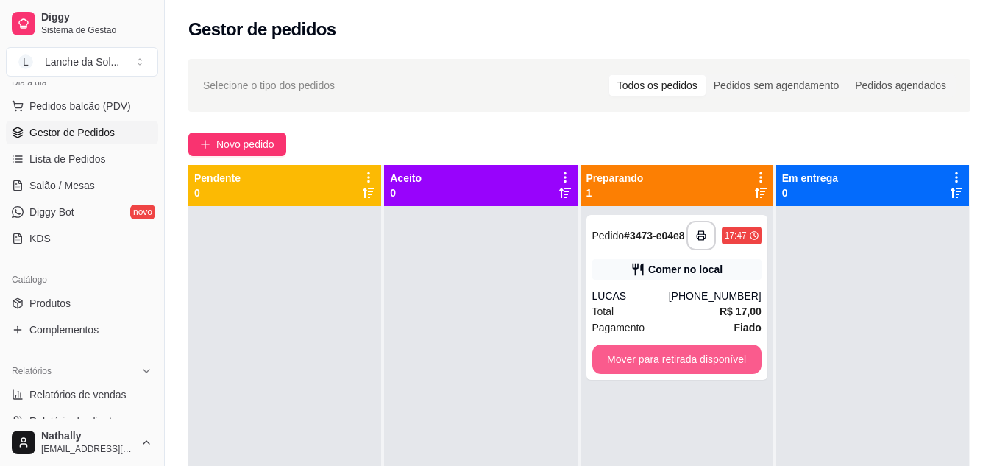
click at [651, 367] on button "Mover para retirada disponível" at bounding box center [676, 358] width 169 height 29
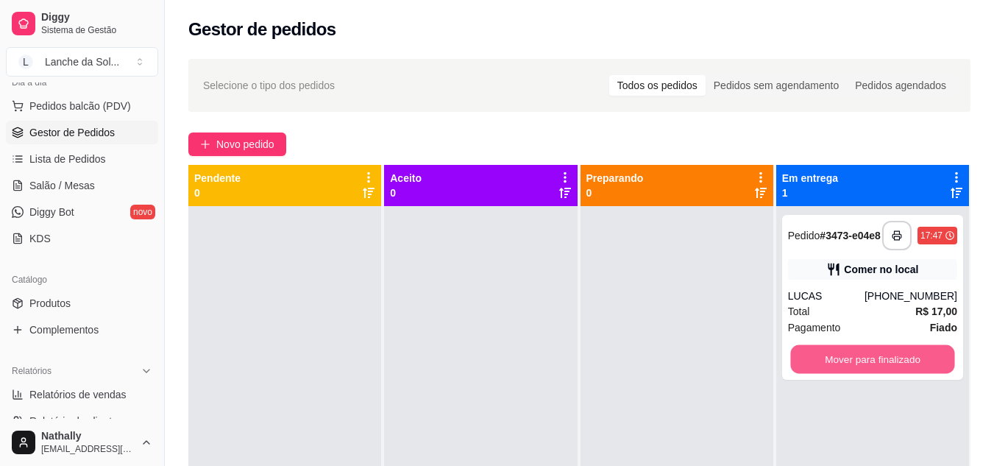
click at [820, 366] on button "Mover para finalizado" at bounding box center [872, 359] width 164 height 29
click at [807, 366] on button "Mover para finalizado" at bounding box center [872, 358] width 169 height 29
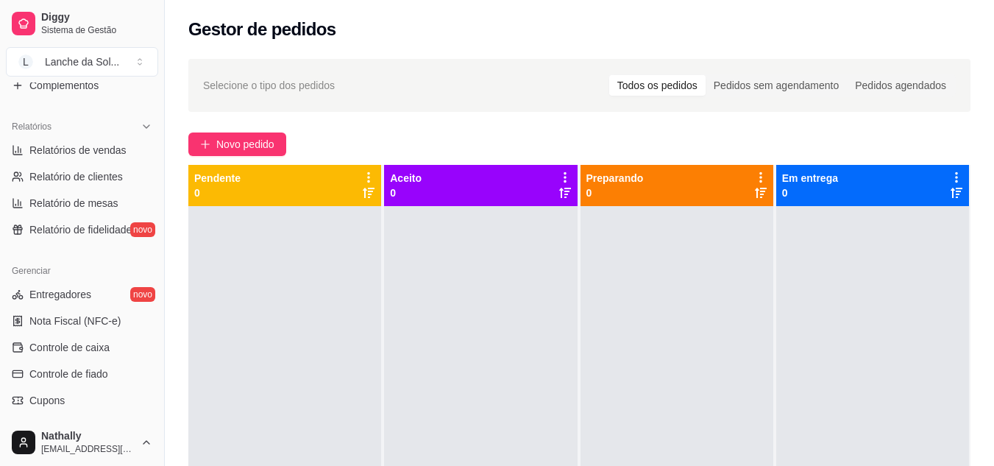
scroll to position [397, 0]
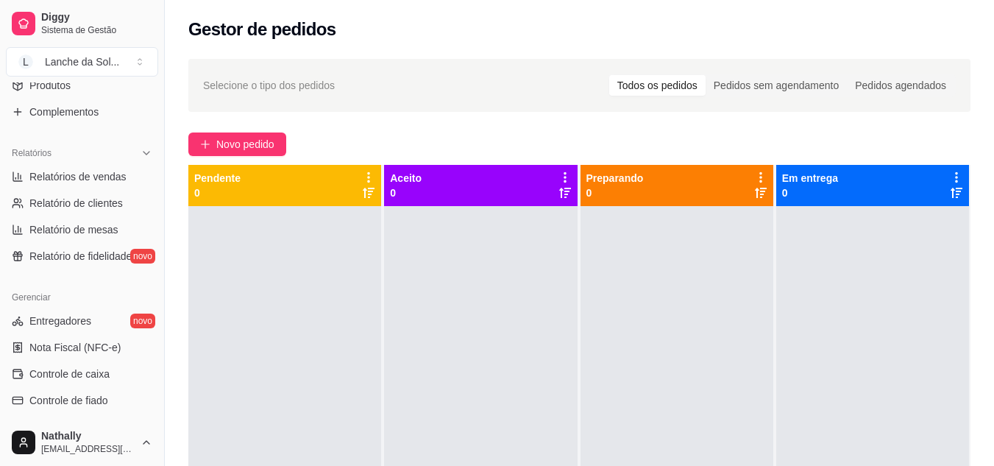
click at [113, 209] on span "Relatório de clientes" at bounding box center [75, 203] width 93 height 15
select select "30"
select select "HIGHEST_TOTAL_SPENT_WITH_ORDERS"
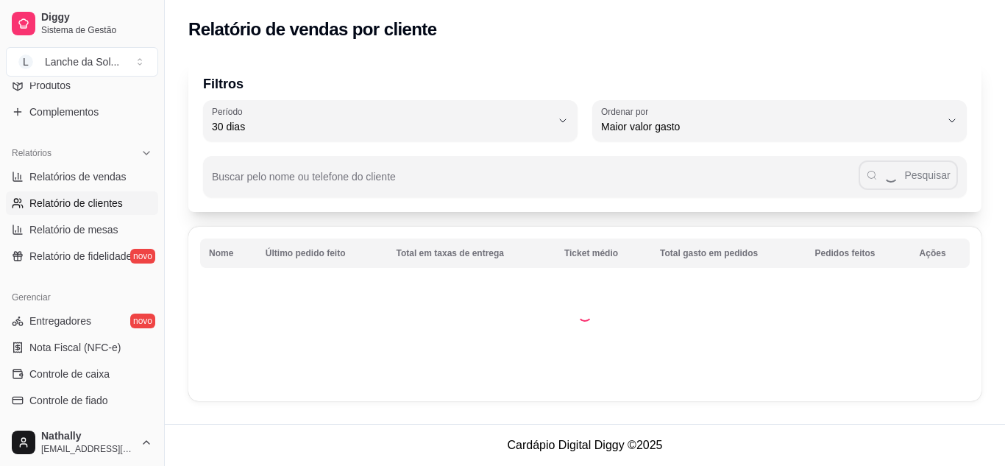
click at [113, 185] on link "Relatórios de vendas" at bounding box center [82, 177] width 152 height 24
select select "ALL"
select select "0"
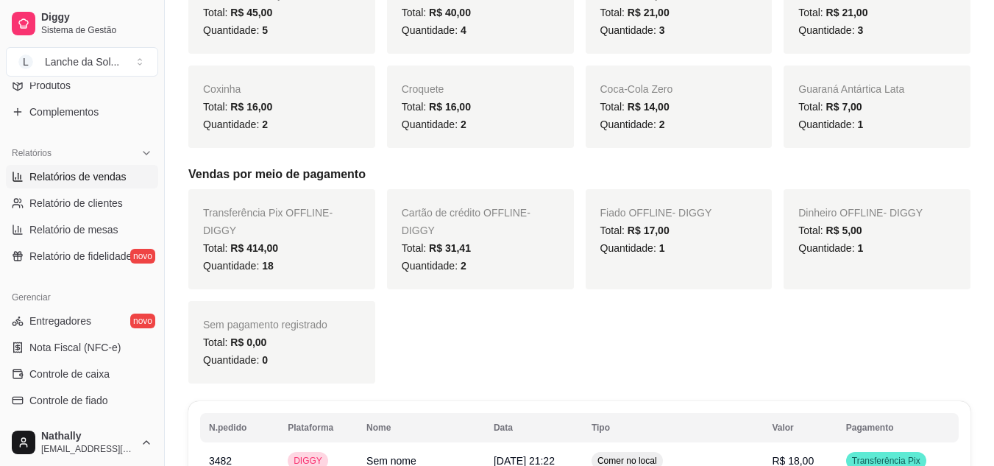
scroll to position [367, 0]
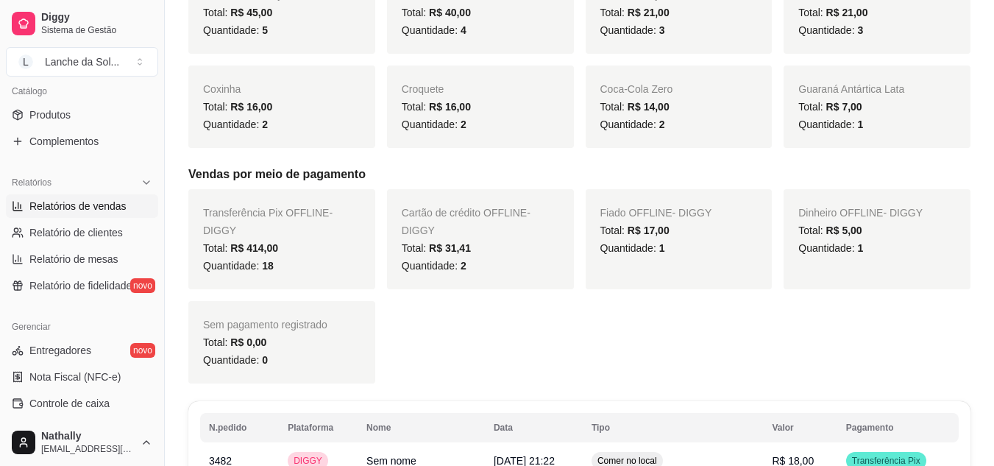
click at [823, 341] on div "Transferência Pix OFFLINE - DIGGY Total: R$ 414,00 Quantidade: 18 Cartão de cré…" at bounding box center [579, 286] width 782 height 194
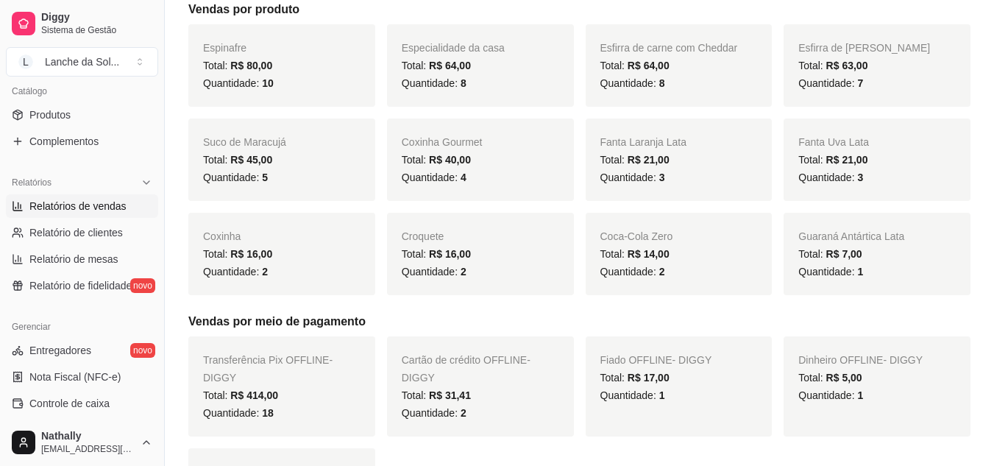
scroll to position [282, 0]
